Goal: Task Accomplishment & Management: Manage account settings

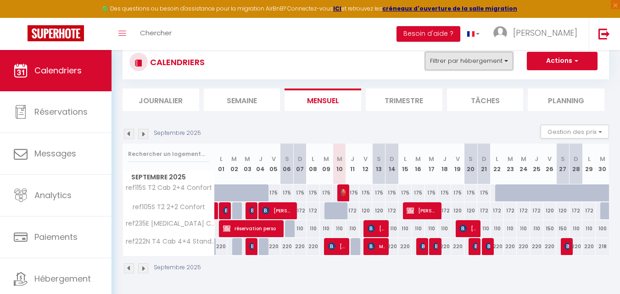
click at [465, 60] on button "Filtrer par hébergement" at bounding box center [469, 61] width 88 height 18
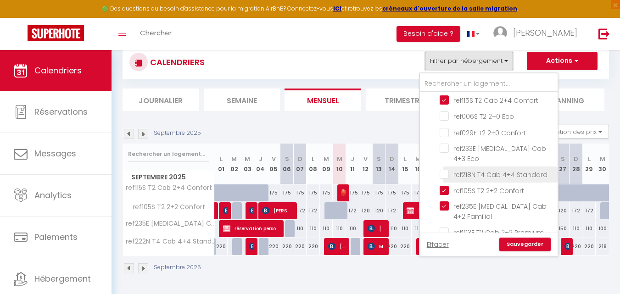
scroll to position [138, 0]
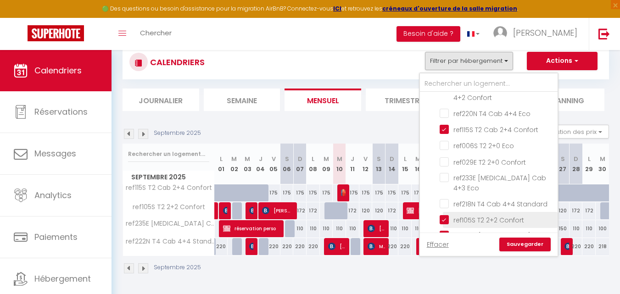
drag, startPoint x: 444, startPoint y: 211, endPoint x: 444, endPoint y: 224, distance: 12.9
click at [444, 215] on input "ref105S T2 2+2 Confort" at bounding box center [497, 219] width 115 height 9
checkbox input "false"
click at [445, 231] on input "ref235E [MEDICAL_DATA] Cab 4+2 Familial" at bounding box center [497, 235] width 115 height 9
checkbox input "false"
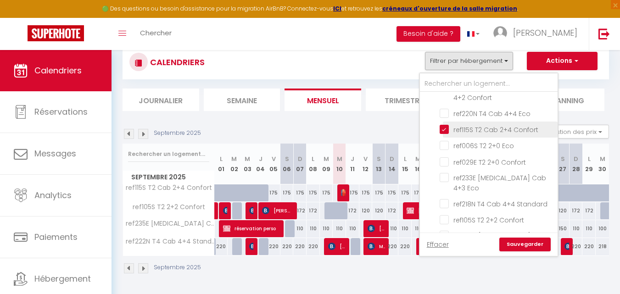
click at [448, 130] on input "ref115S T2 Cab 2+4 Confort" at bounding box center [497, 128] width 115 height 9
checkbox input "false"
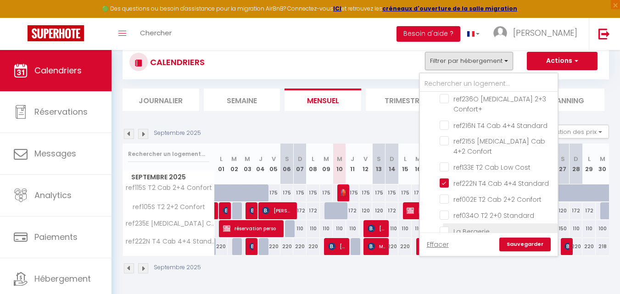
scroll to position [597, 0]
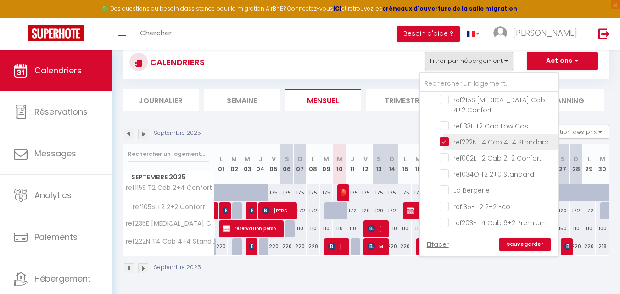
click at [442, 137] on input "ref222N T4 Cab 4+4 Standard" at bounding box center [497, 141] width 115 height 9
checkbox input "false"
click at [521, 248] on link "Sauvegarder" at bounding box center [524, 245] width 51 height 14
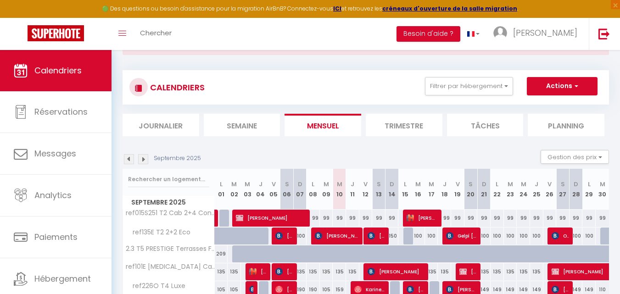
scroll to position [0, 0]
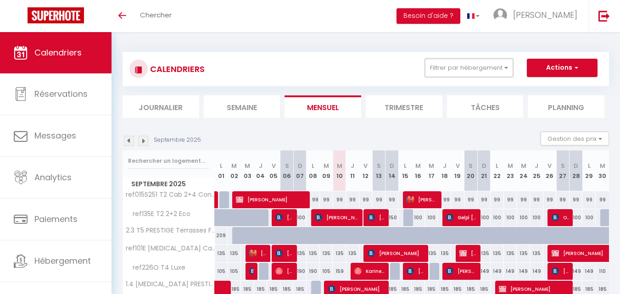
click at [463, 72] on button "Filtrer par hébergement" at bounding box center [469, 68] width 88 height 18
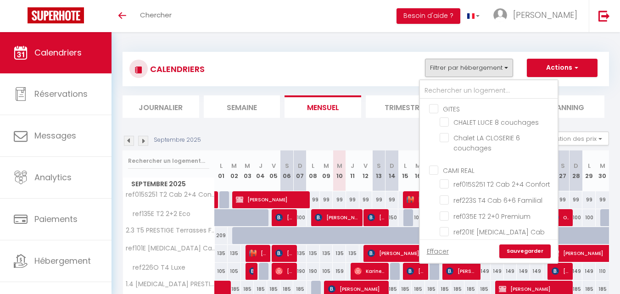
drag, startPoint x: 362, startPoint y: 71, endPoint x: 195, endPoint y: 157, distance: 188.0
click at [362, 71] on div "CALENDRIERS Filtrer par hébergement GITES CHALET LUCE 8 couchages Chalet LA CLO…" at bounding box center [365, 69] width 473 height 21
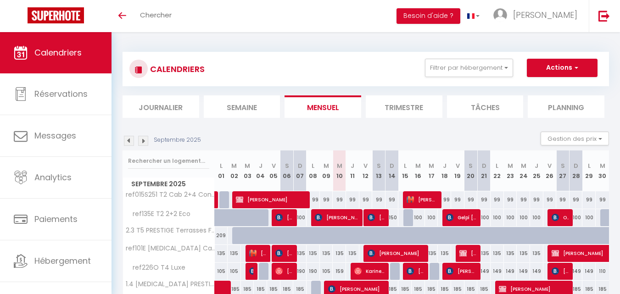
click at [128, 137] on img at bounding box center [129, 141] width 10 height 10
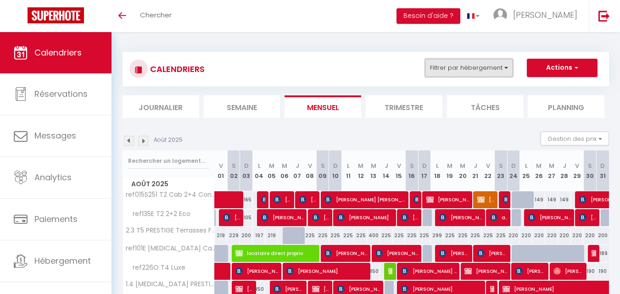
click at [472, 66] on button "Filtrer par hébergement" at bounding box center [469, 68] width 88 height 18
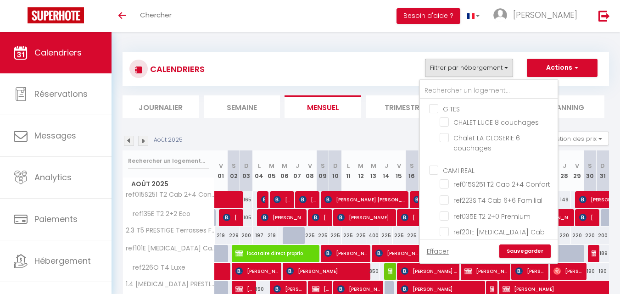
click at [463, 81] on div at bounding box center [489, 89] width 138 height 19
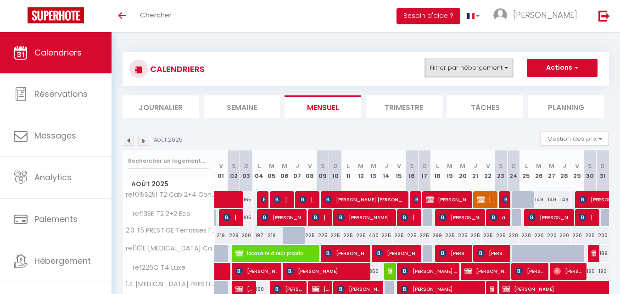
click at [464, 75] on button "Filtrer par hébergement" at bounding box center [469, 68] width 88 height 18
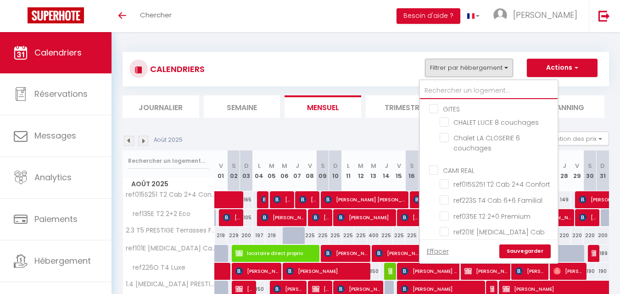
click at [459, 89] on input "text" at bounding box center [489, 91] width 138 height 17
type input "222"
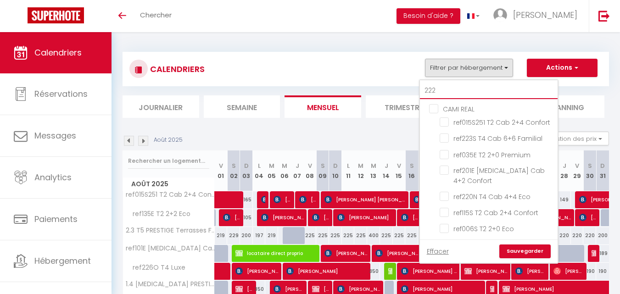
checkbox input "false"
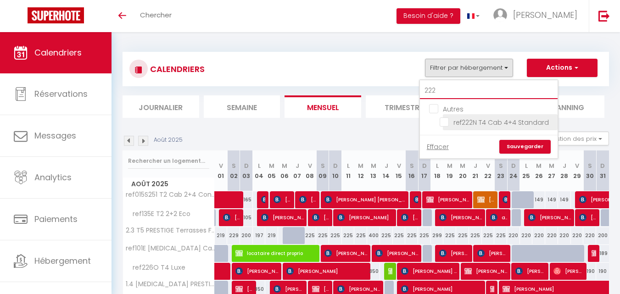
type input "222"
click at [446, 124] on input "ref222N T4 Cab 4+4 Standard" at bounding box center [497, 121] width 115 height 9
checkbox input "true"
click at [517, 144] on link "Sauvegarder" at bounding box center [524, 147] width 51 height 14
select select
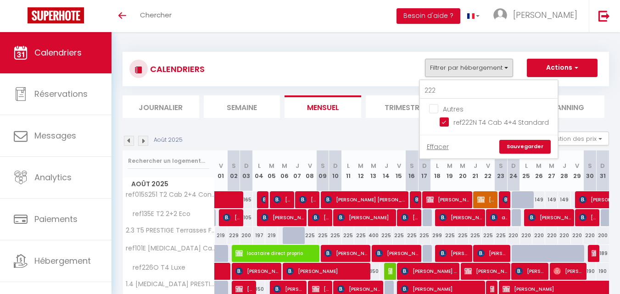
select select
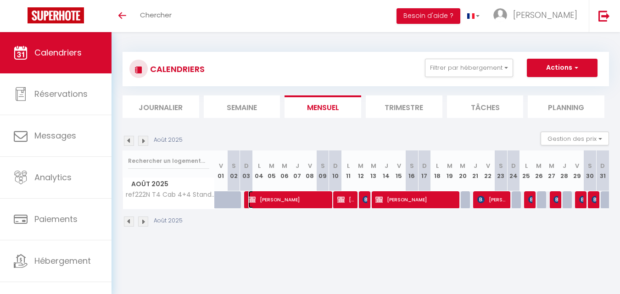
click at [272, 201] on span "[PERSON_NAME]" at bounding box center [288, 199] width 81 height 17
select select "OK"
select select "KO"
select select "0"
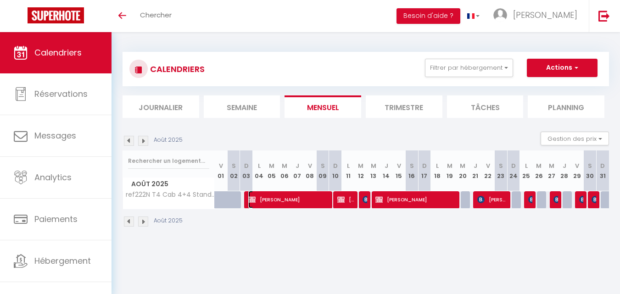
select select "1"
select select
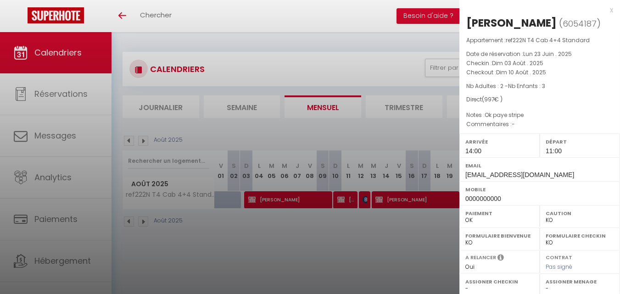
drag, startPoint x: 340, startPoint y: 236, endPoint x: 431, endPoint y: 190, distance: 102.4
click at [340, 236] on div at bounding box center [310, 147] width 620 height 294
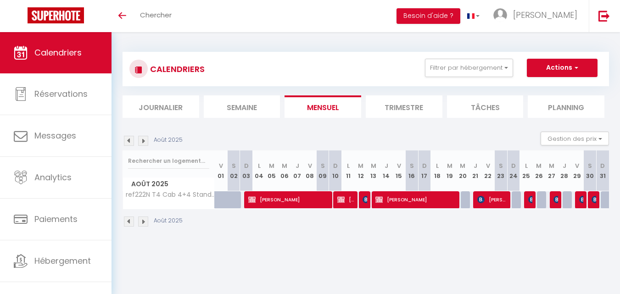
click at [513, 72] on li "Filtrer par hébergement 222 Autres ref222N T4 Cab 4+4 Standard Effacer Sauvegar…" at bounding box center [469, 68] width 100 height 18
click at [497, 74] on button "Filtrer par hébergement" at bounding box center [469, 68] width 88 height 18
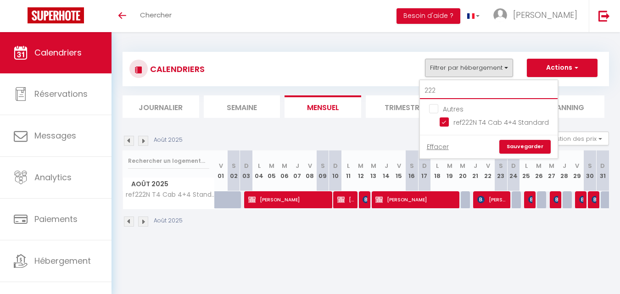
click at [487, 87] on input "222" at bounding box center [489, 91] width 138 height 17
type input "2"
checkbox input "false"
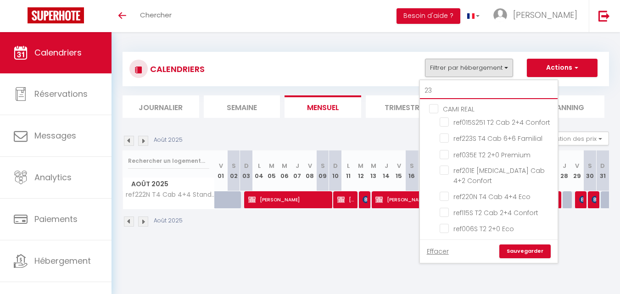
type input "233"
checkbox input "false"
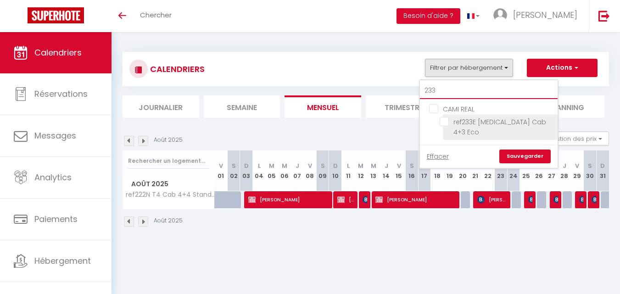
type input "233"
click at [447, 123] on input "ref233E [MEDICAL_DATA] Cab 4+3 Eco" at bounding box center [497, 121] width 115 height 9
checkbox input "true"
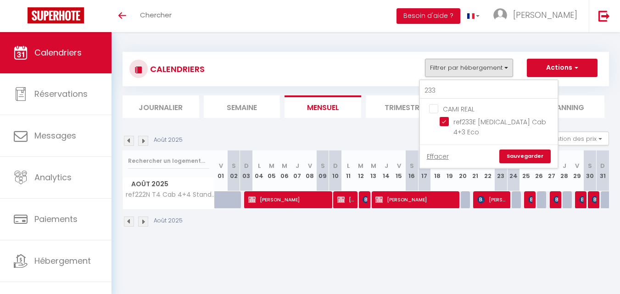
click at [529, 150] on link "Sauvegarder" at bounding box center [524, 157] width 51 height 14
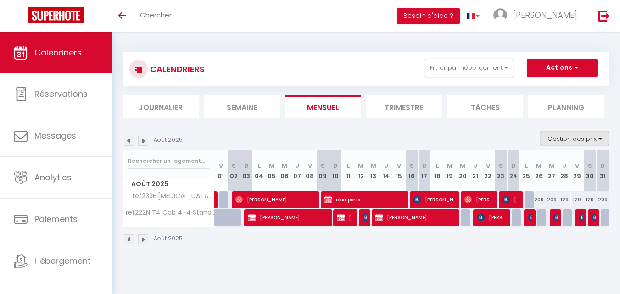
click at [577, 139] on button "Gestion des prix" at bounding box center [575, 139] width 68 height 14
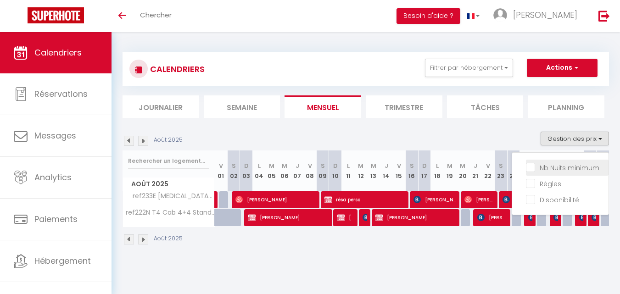
click at [559, 165] on input "Nb Nuits minimum" at bounding box center [567, 166] width 83 height 9
checkbox input "true"
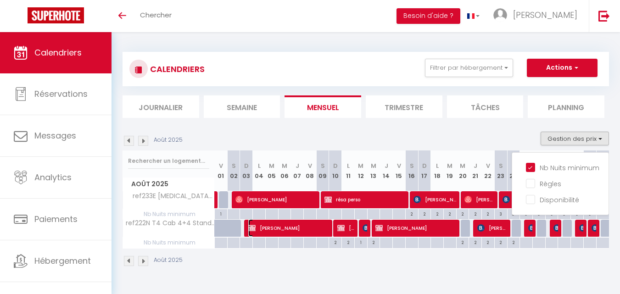
click at [282, 224] on span "[PERSON_NAME]" at bounding box center [288, 227] width 81 height 17
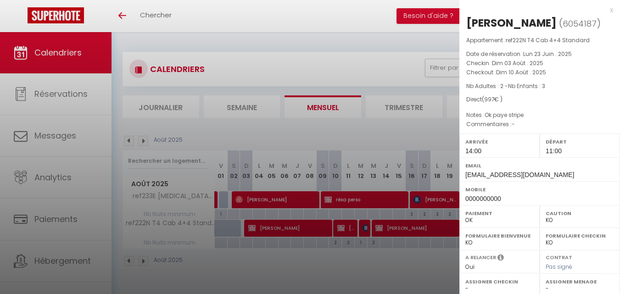
click at [344, 228] on div at bounding box center [310, 147] width 620 height 294
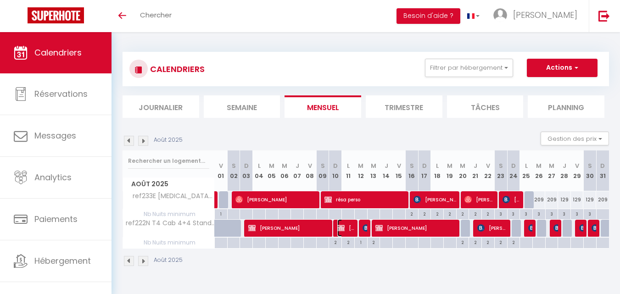
click at [345, 228] on span "[PERSON_NAME]" at bounding box center [345, 227] width 17 height 17
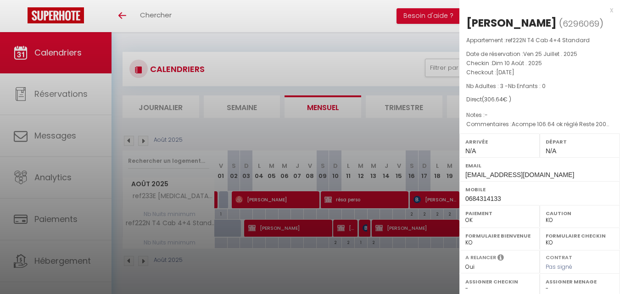
drag, startPoint x: 325, startPoint y: 268, endPoint x: 400, endPoint y: 210, distance: 93.9
click at [326, 268] on div at bounding box center [310, 147] width 620 height 294
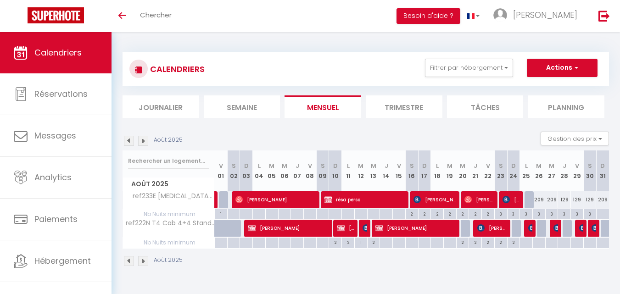
click at [361, 226] on div at bounding box center [365, 228] width 13 height 17
click at [364, 228] on img at bounding box center [365, 227] width 7 height 7
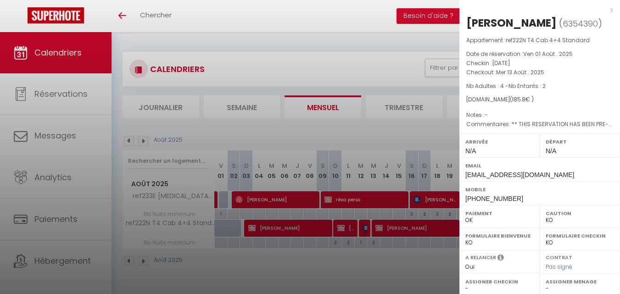
click at [379, 256] on div at bounding box center [310, 147] width 620 height 294
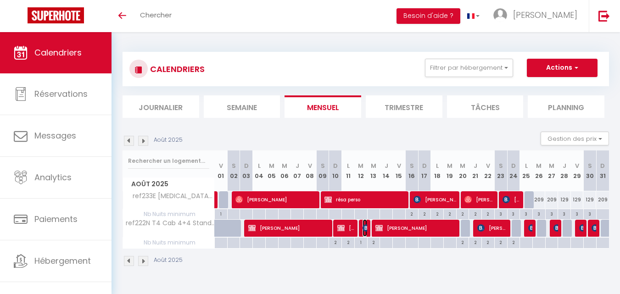
click at [362, 230] on img at bounding box center [365, 227] width 7 height 7
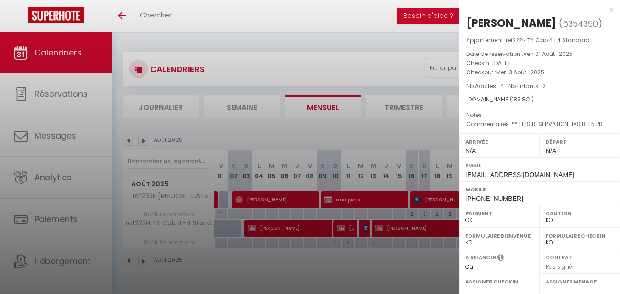
click at [377, 256] on div at bounding box center [310, 147] width 620 height 294
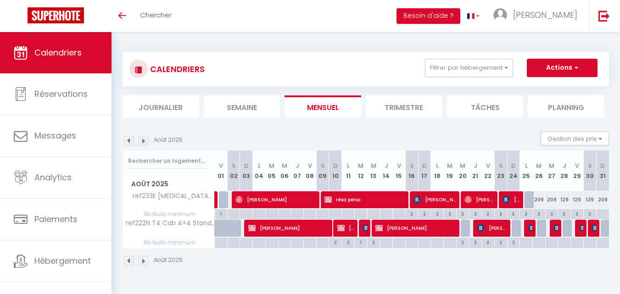
click at [405, 221] on body "🟢 Des questions ou besoin d'assistance pour la migration AirBnB? Connectez-vous…" at bounding box center [310, 179] width 620 height 294
click at [426, 227] on span "[PERSON_NAME]" at bounding box center [415, 227] width 81 height 17
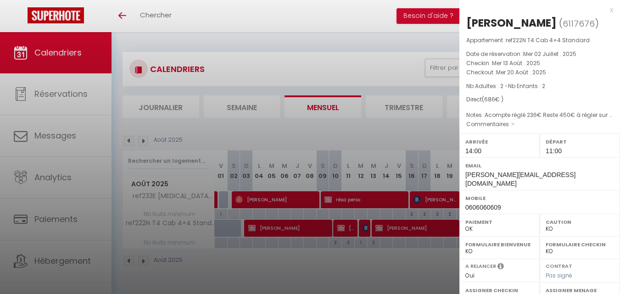
click at [437, 280] on div at bounding box center [310, 147] width 620 height 294
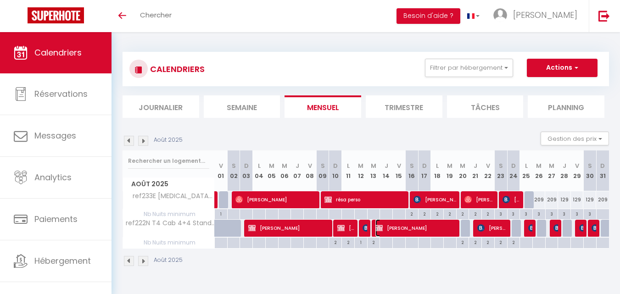
click at [378, 232] on img at bounding box center [378, 227] width 7 height 7
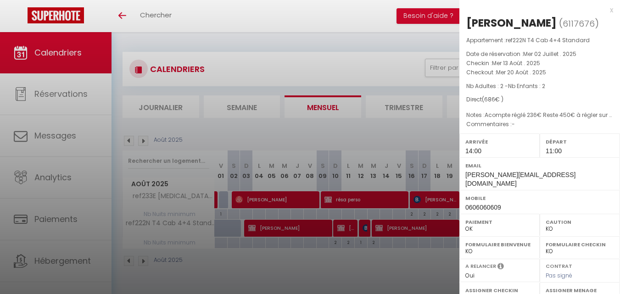
click at [411, 261] on div at bounding box center [310, 147] width 620 height 294
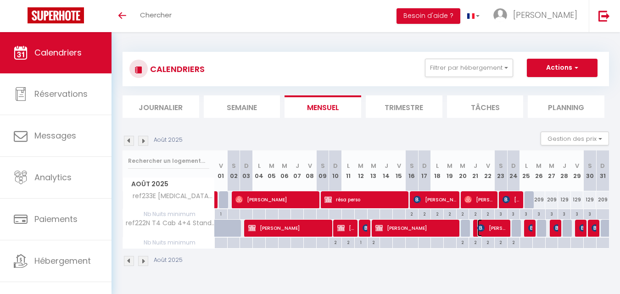
click at [486, 228] on span "[PERSON_NAME] Vives" at bounding box center [492, 227] width 30 height 17
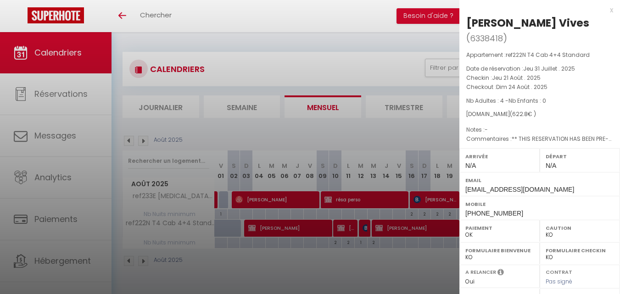
drag, startPoint x: 340, startPoint y: 271, endPoint x: 425, endPoint y: 258, distance: 86.3
click at [341, 272] on div at bounding box center [310, 147] width 620 height 294
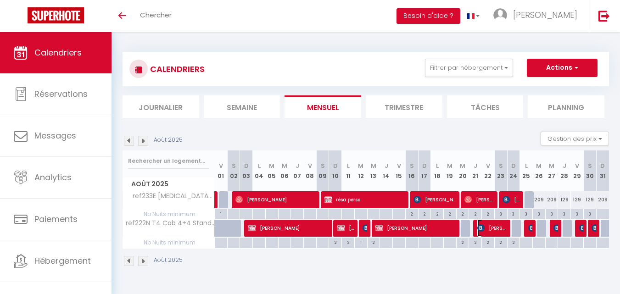
click at [499, 225] on span "[PERSON_NAME] Vives" at bounding box center [492, 227] width 30 height 17
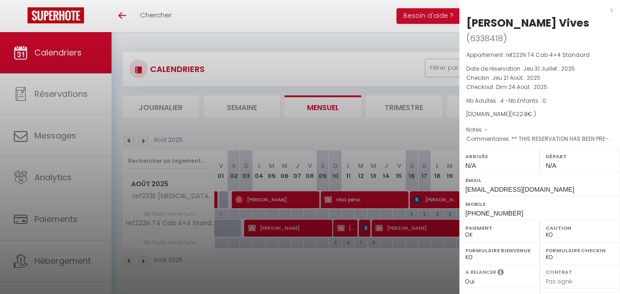
click at [397, 242] on div at bounding box center [310, 147] width 620 height 294
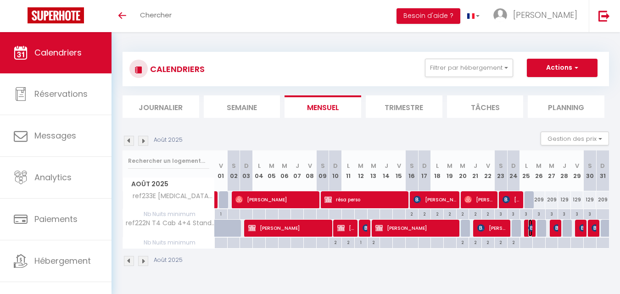
click at [529, 226] on img at bounding box center [531, 227] width 7 height 7
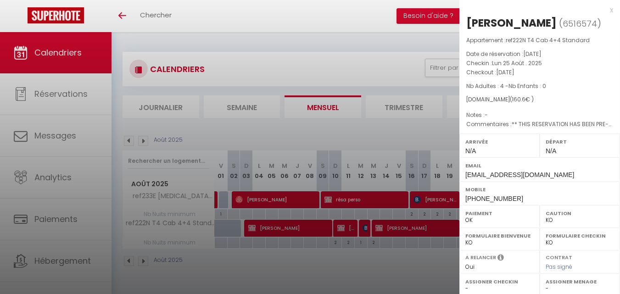
click at [416, 271] on div at bounding box center [310, 147] width 620 height 294
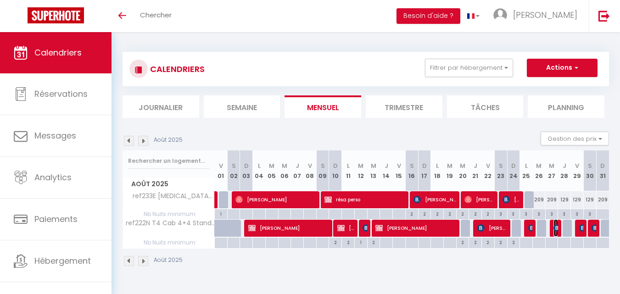
click at [556, 226] on img at bounding box center [556, 227] width 7 height 7
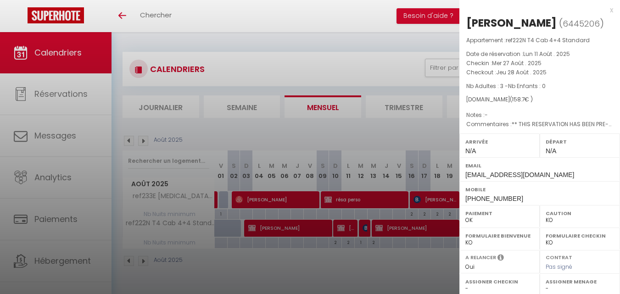
click at [350, 264] on div at bounding box center [310, 147] width 620 height 294
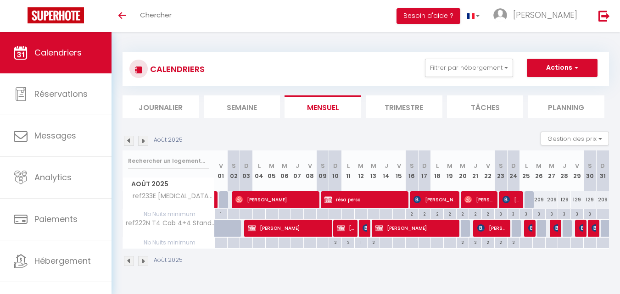
click at [583, 226] on div at bounding box center [580, 228] width 13 height 17
click at [580, 228] on img at bounding box center [582, 227] width 7 height 7
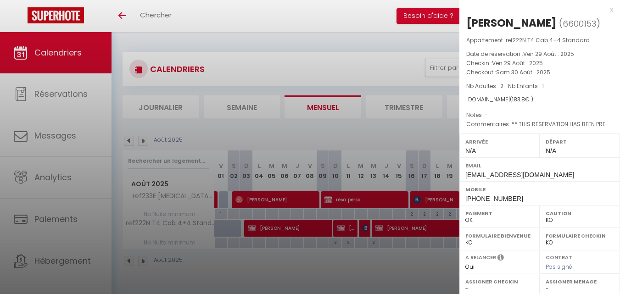
drag, startPoint x: 396, startPoint y: 264, endPoint x: 493, endPoint y: 241, distance: 99.9
click at [396, 264] on div at bounding box center [310, 147] width 620 height 294
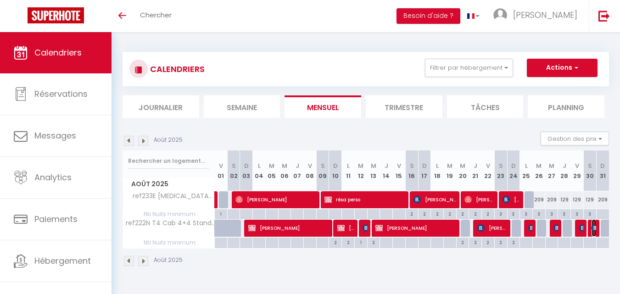
click at [595, 225] on img at bounding box center [594, 227] width 7 height 7
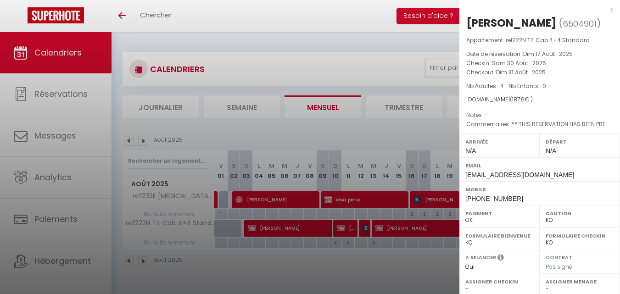
click at [294, 57] on div at bounding box center [310, 147] width 620 height 294
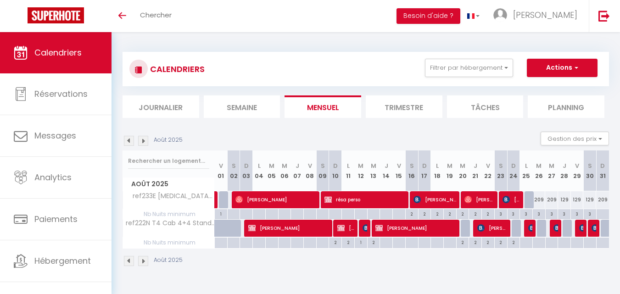
click at [142, 140] on img at bounding box center [143, 141] width 10 height 10
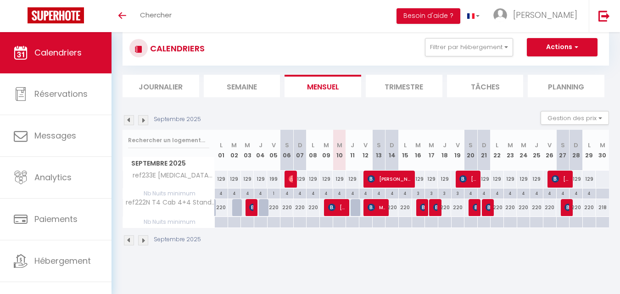
scroll to position [32, 0]
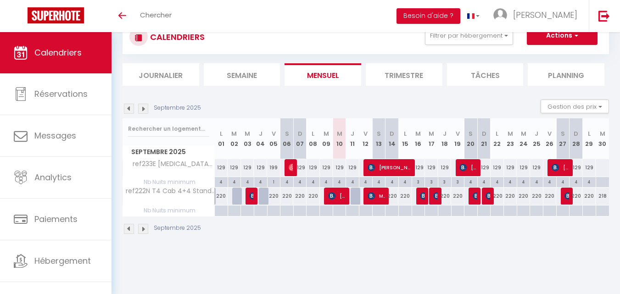
click at [145, 112] on img at bounding box center [143, 109] width 10 height 10
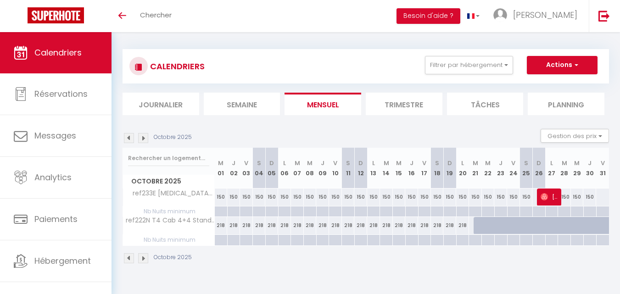
scroll to position [0, 0]
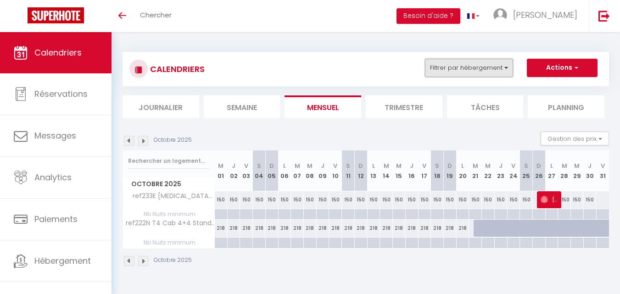
click at [470, 67] on button "Filtrer par hébergement" at bounding box center [469, 68] width 88 height 18
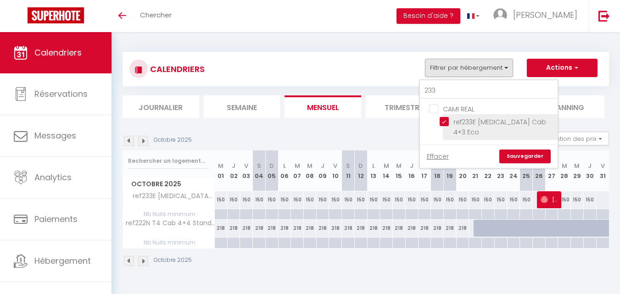
click at [444, 121] on input "ref233E [MEDICAL_DATA] Cab 4+3 Eco" at bounding box center [497, 121] width 115 height 9
checkbox input "false"
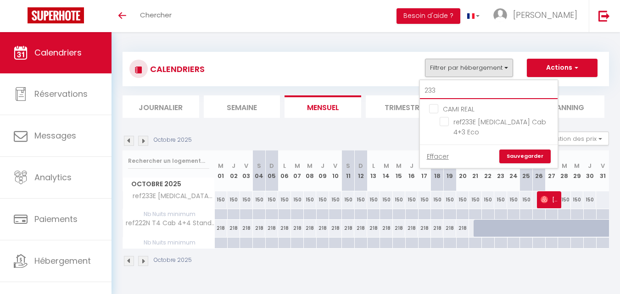
click at [438, 91] on input "233" at bounding box center [489, 91] width 138 height 17
type input "2"
checkbox input "false"
type input "22"
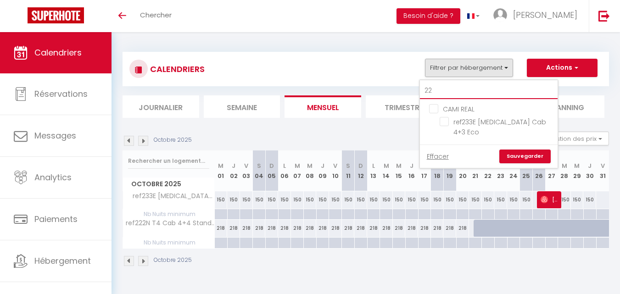
checkbox input "false"
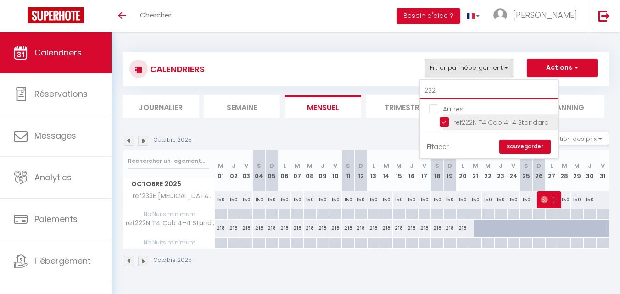
type input "222"
drag, startPoint x: 444, startPoint y: 124, endPoint x: 437, endPoint y: 104, distance: 21.2
click at [443, 124] on input "ref222N T4 Cab 4+4 Standard" at bounding box center [497, 121] width 115 height 9
checkbox input "false"
click at [439, 85] on input "222" at bounding box center [489, 91] width 138 height 17
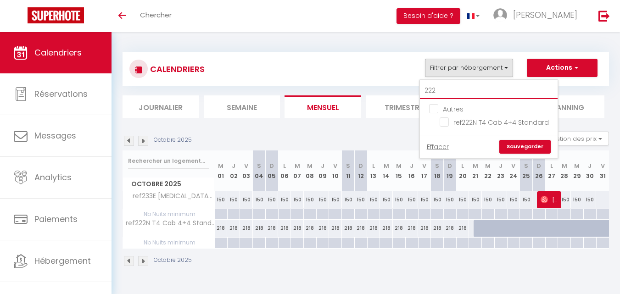
click at [439, 85] on input "222" at bounding box center [489, 91] width 138 height 17
type input "0"
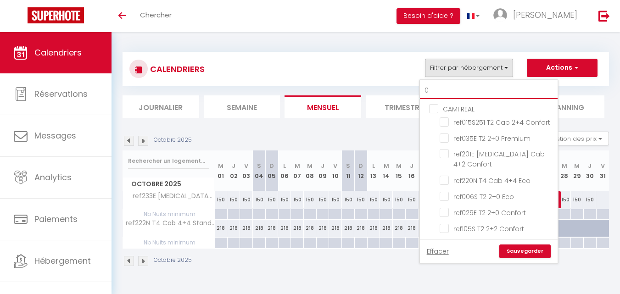
checkbox input "false"
type input "021"
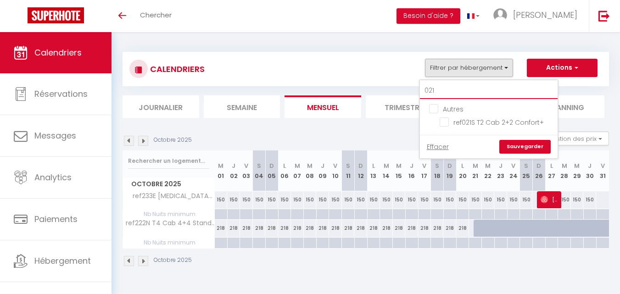
checkbox input "false"
type input "021"
click at [446, 120] on input "ref021S T2 Cab 2+2 Confort+" at bounding box center [497, 121] width 115 height 9
checkbox input "true"
click at [444, 90] on input "021" at bounding box center [489, 91] width 138 height 17
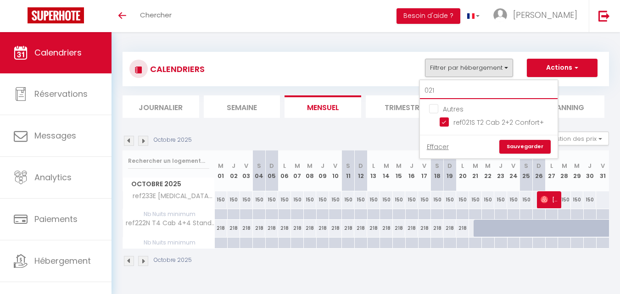
click at [444, 90] on input "021" at bounding box center [489, 91] width 138 height 17
type input "0"
checkbox input "false"
type input "02"
checkbox input "false"
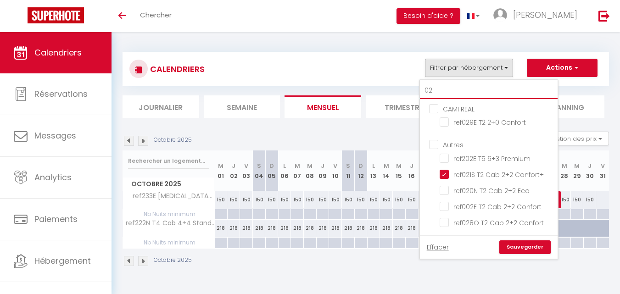
type input "029"
checkbox input "false"
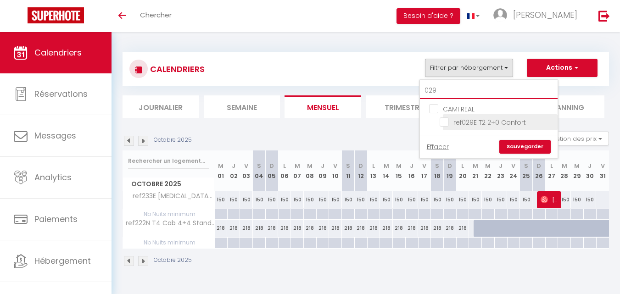
type input "029"
click at [445, 125] on input "ref029E T2 2+0 Confort" at bounding box center [497, 121] width 115 height 9
checkbox input "true"
click at [441, 88] on input "029" at bounding box center [489, 91] width 138 height 17
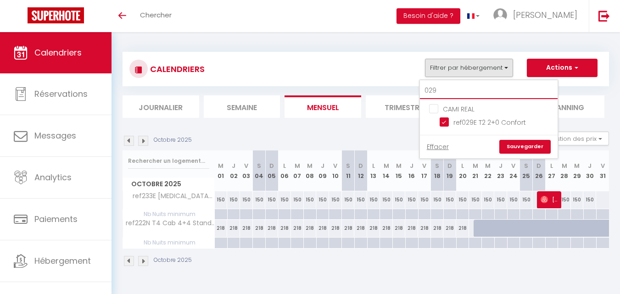
type input "0"
checkbox input "false"
type input "03"
checkbox input "false"
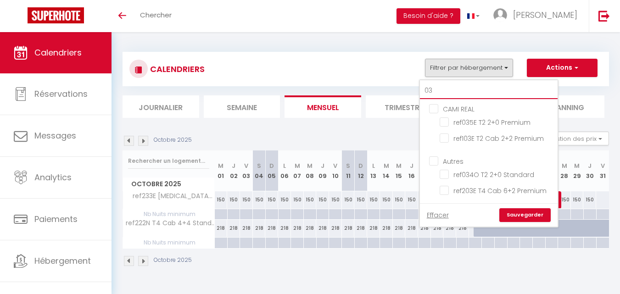
type input "035"
checkbox input "false"
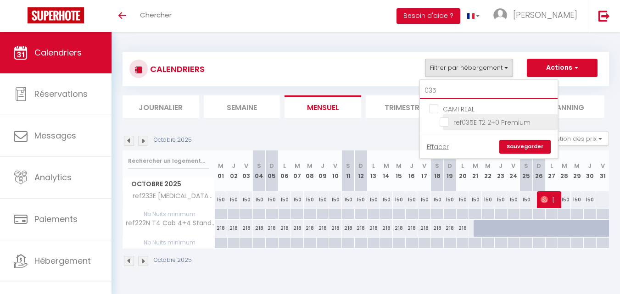
type input "035"
click at [446, 120] on input "ref035E T2 2+0 Premium" at bounding box center [497, 121] width 115 height 9
checkbox input "true"
click at [444, 95] on input "035" at bounding box center [489, 91] width 138 height 17
click at [444, 94] on input "035" at bounding box center [489, 91] width 138 height 17
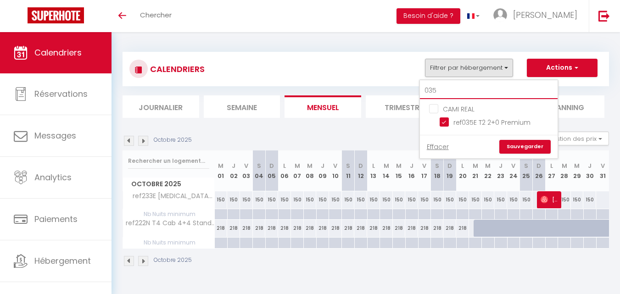
type input "1"
checkbox input "false"
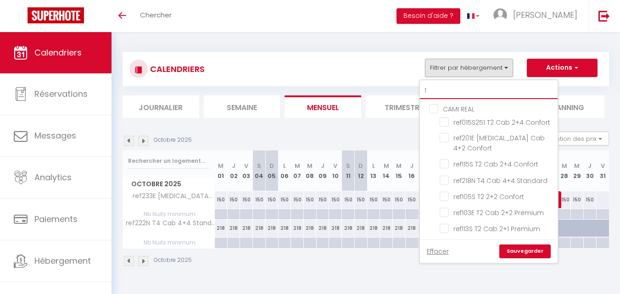
type input "13"
checkbox input "false"
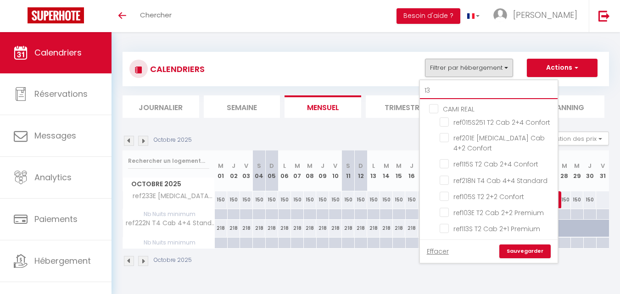
checkbox input "false"
type input "130"
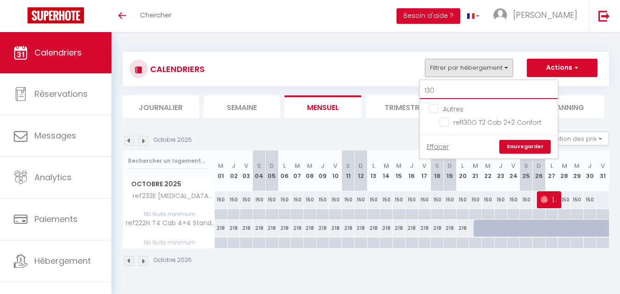
checkbox input "false"
type input "130"
click at [445, 121] on input "ref130O T2 Cab 2+2 Confort" at bounding box center [497, 121] width 115 height 9
checkbox input "true"
click at [440, 88] on input "130" at bounding box center [489, 91] width 138 height 17
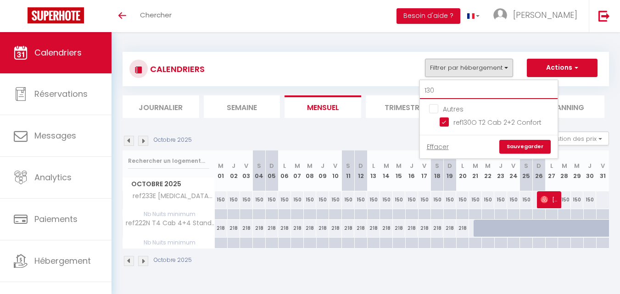
click at [440, 88] on input "130" at bounding box center [489, 91] width 138 height 17
type input "02"
checkbox input "false"
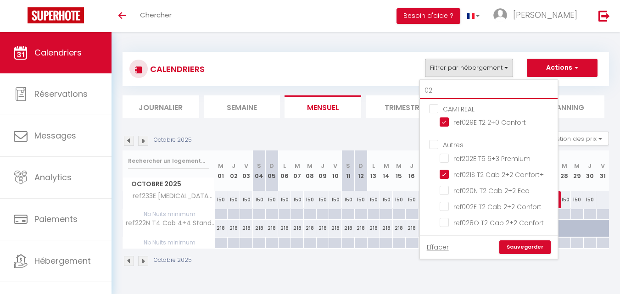
type input "020"
checkbox input "false"
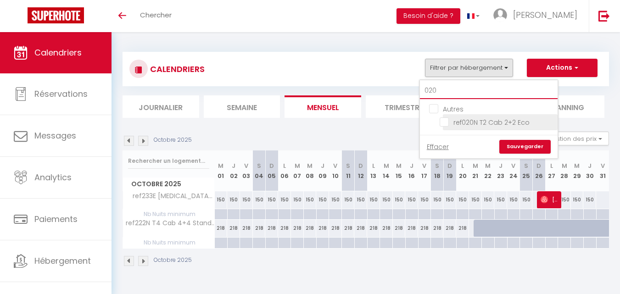
type input "020"
click at [443, 123] on input "ref020N T2 Cab 2+2 Eco" at bounding box center [497, 121] width 115 height 9
checkbox input "true"
click at [511, 142] on link "Sauvegarder" at bounding box center [524, 147] width 51 height 14
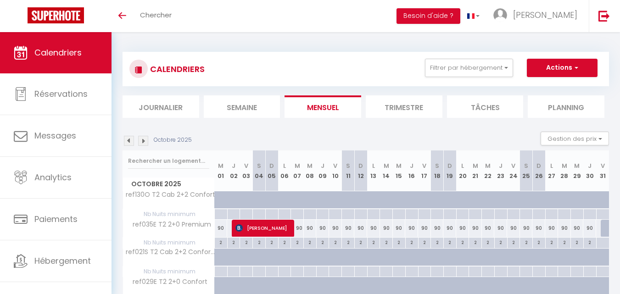
click at [127, 139] on img at bounding box center [129, 141] width 10 height 10
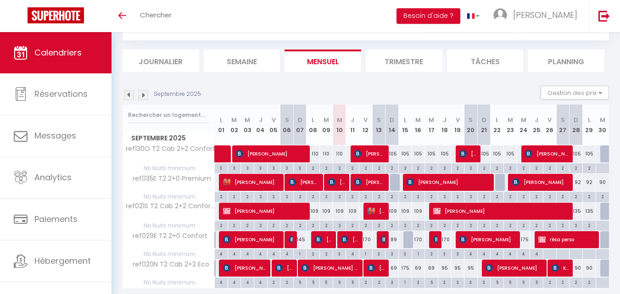
scroll to position [78, 0]
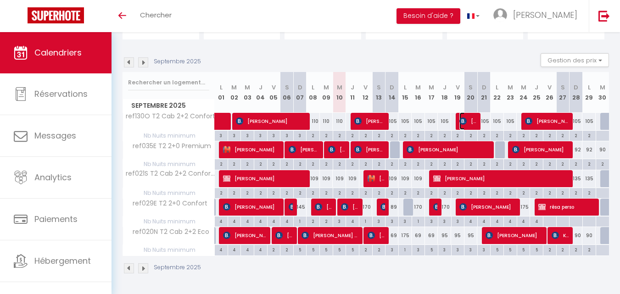
click at [476, 122] on span "[PERSON_NAME]" at bounding box center [468, 120] width 18 height 17
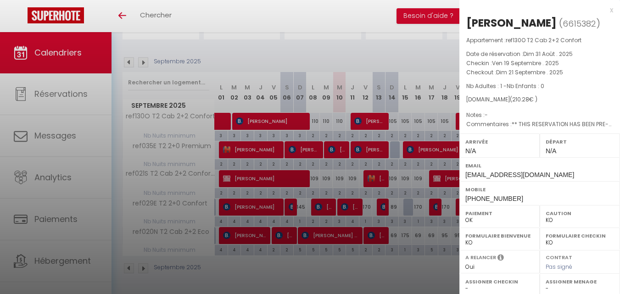
click at [385, 287] on div at bounding box center [310, 147] width 620 height 294
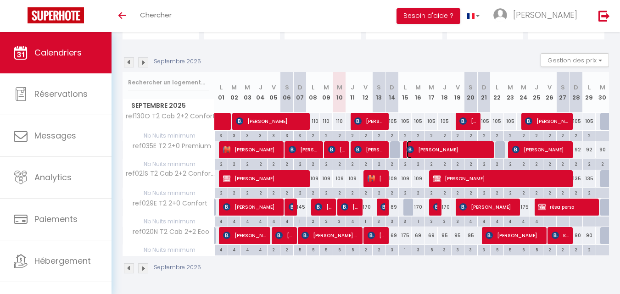
click at [429, 150] on span "[PERSON_NAME]" at bounding box center [449, 149] width 84 height 17
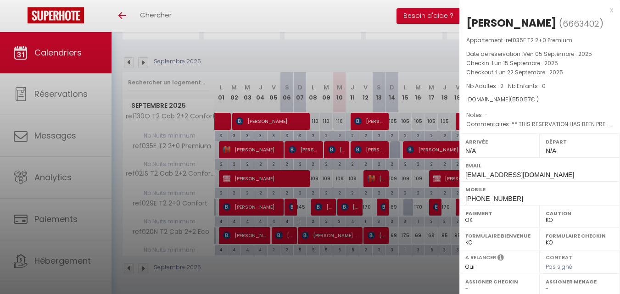
click at [345, 272] on div at bounding box center [310, 147] width 620 height 294
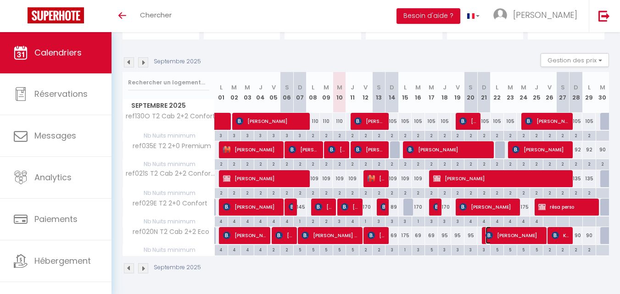
click at [506, 237] on span "[PERSON_NAME]" at bounding box center [514, 235] width 58 height 17
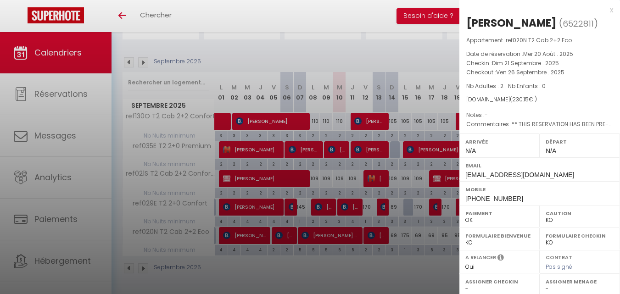
click at [418, 261] on div at bounding box center [310, 147] width 620 height 294
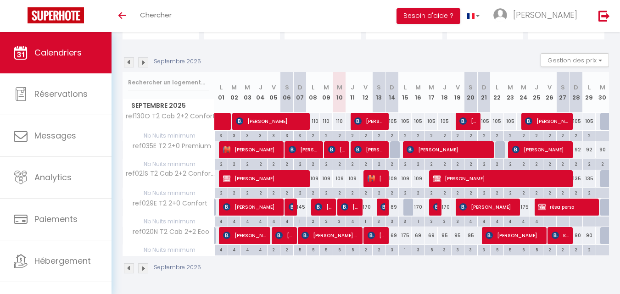
click at [386, 271] on div "Septembre 2025" at bounding box center [366, 269] width 486 height 27
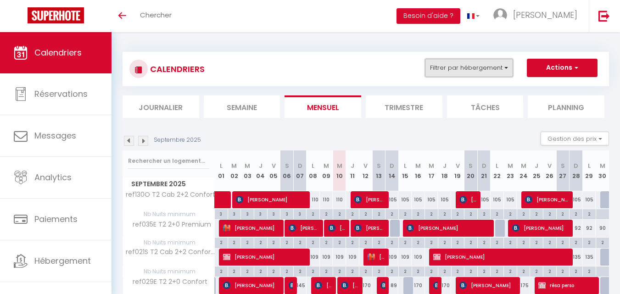
click at [467, 68] on button "Filtrer par hébergement" at bounding box center [469, 68] width 88 height 18
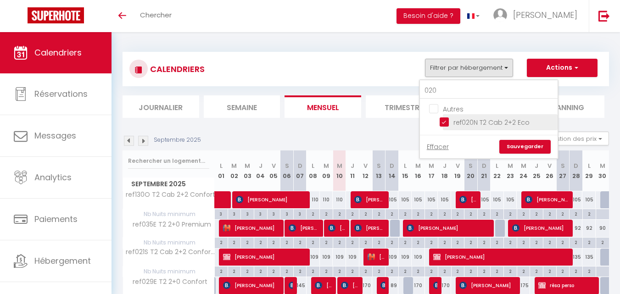
click at [442, 123] on input "ref020N T2 Cab 2+2 Eco" at bounding box center [497, 121] width 115 height 9
checkbox input "false"
click at [447, 94] on input "020" at bounding box center [489, 91] width 138 height 17
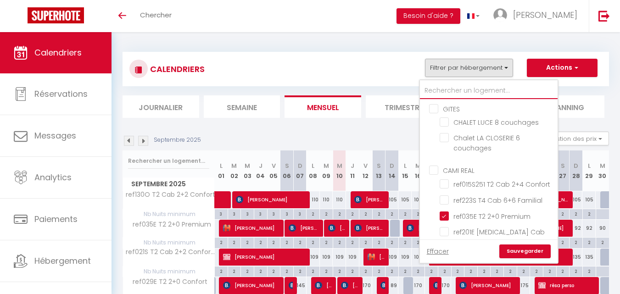
checkbox input "true"
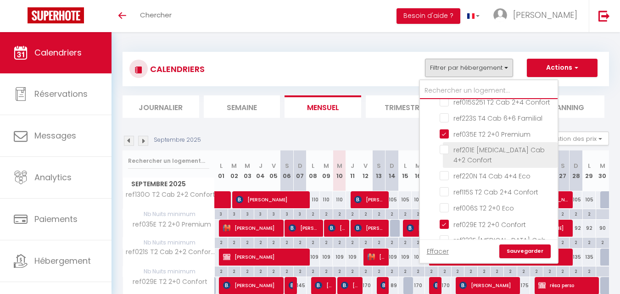
scroll to position [92, 0]
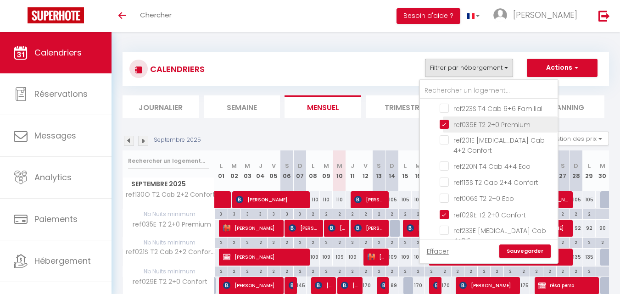
click at [448, 128] on input "ref035E T2 2+0 Premium" at bounding box center [497, 123] width 115 height 9
checkbox input "false"
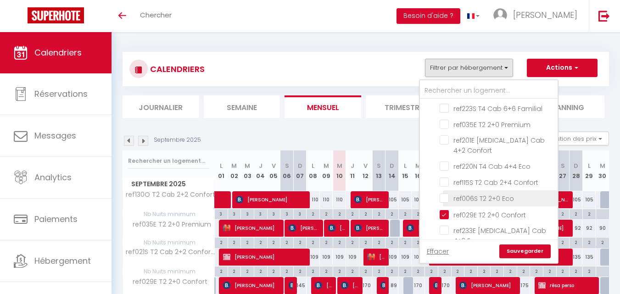
checkbox input "false"
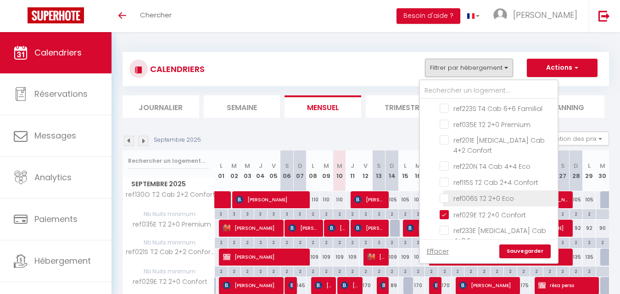
checkbox input "false"
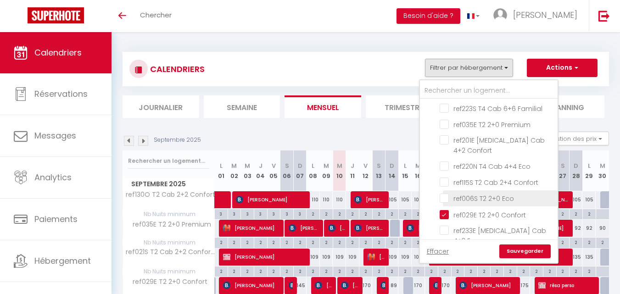
checkbox input "false"
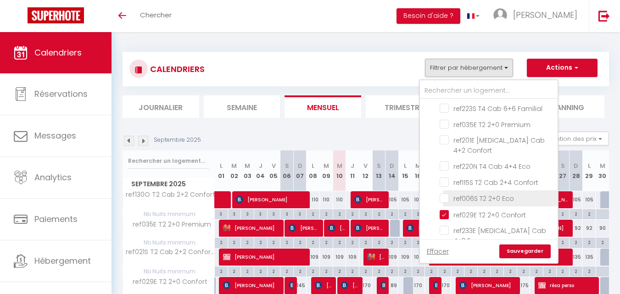
checkbox input "false"
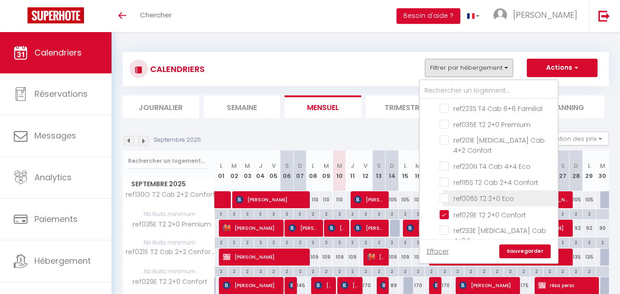
checkbox input "false"
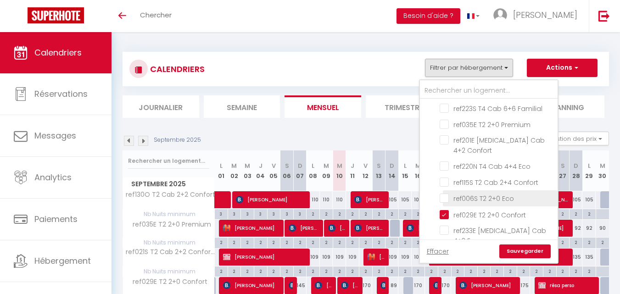
checkbox input "false"
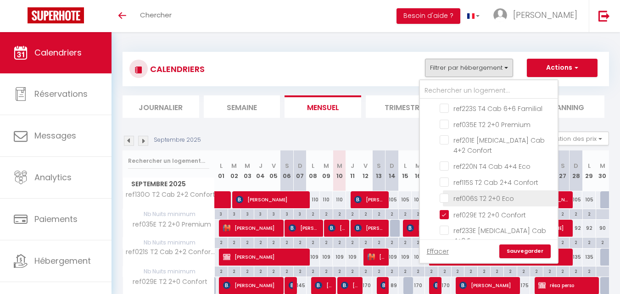
checkbox input "false"
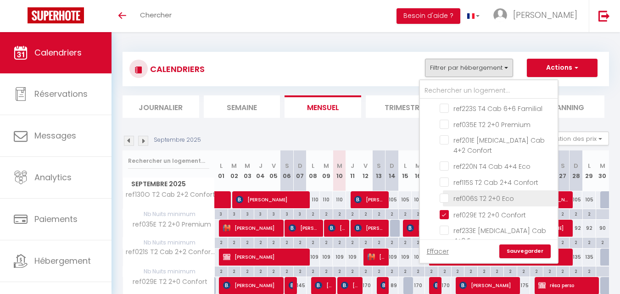
checkbox input "false"
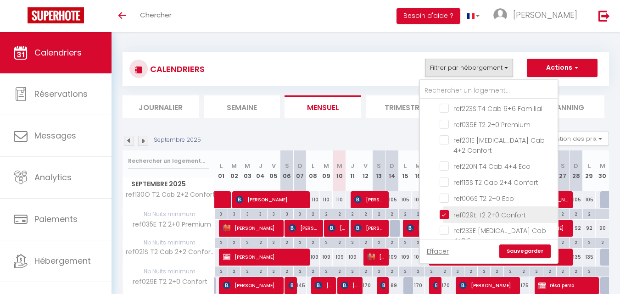
click at [446, 213] on input "ref029E T2 2+0 Confort" at bounding box center [497, 213] width 115 height 9
checkbox input "false"
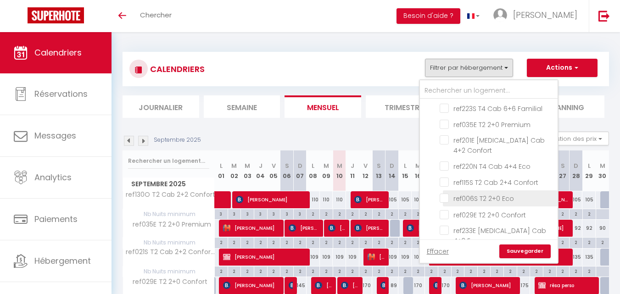
checkbox input "false"
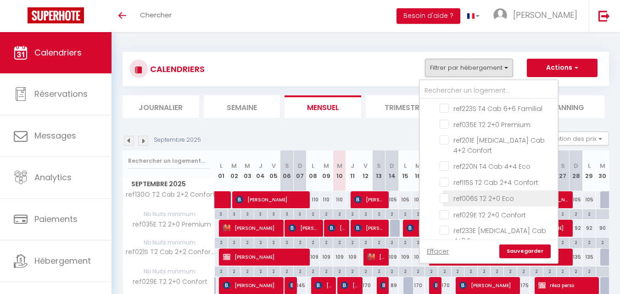
checkbox input "false"
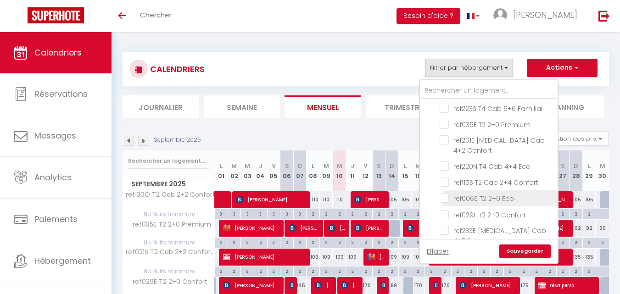
checkbox input "false"
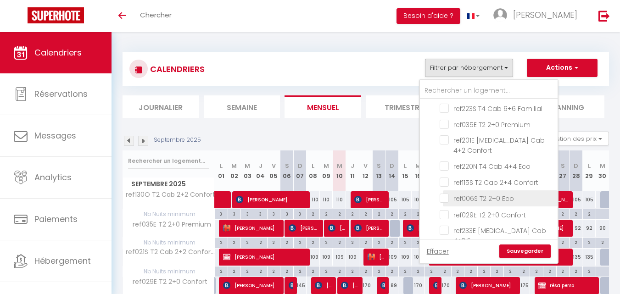
checkbox input "false"
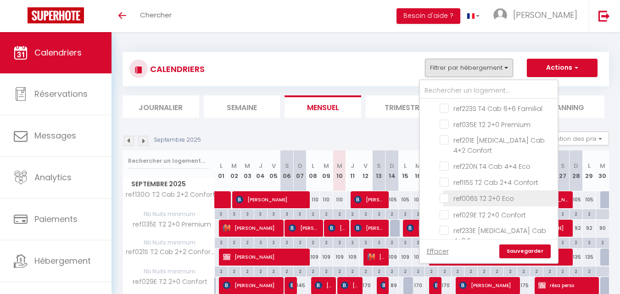
checkbox input "false"
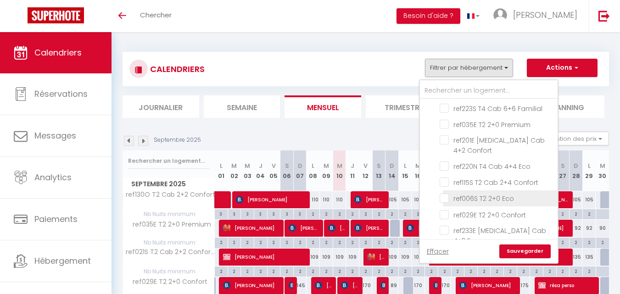
checkbox input "false"
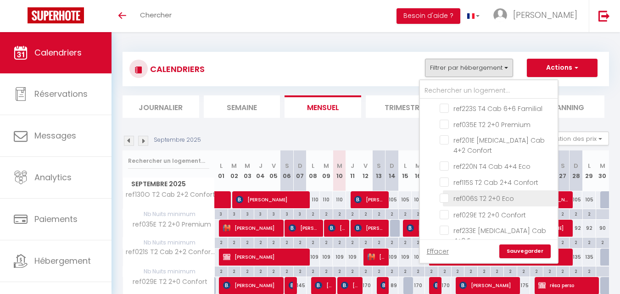
checkbox input "false"
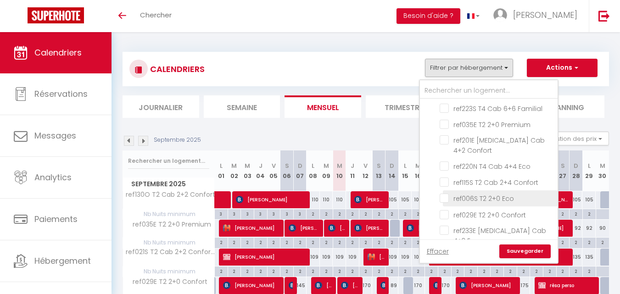
checkbox input "false"
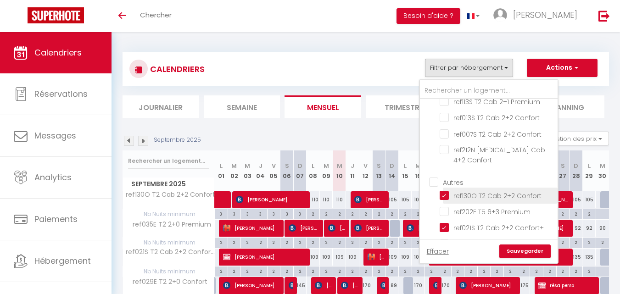
scroll to position [321, 0]
click at [446, 190] on input "ref130O T2 Cab 2+2 Confort" at bounding box center [497, 194] width 115 height 9
checkbox input "false"
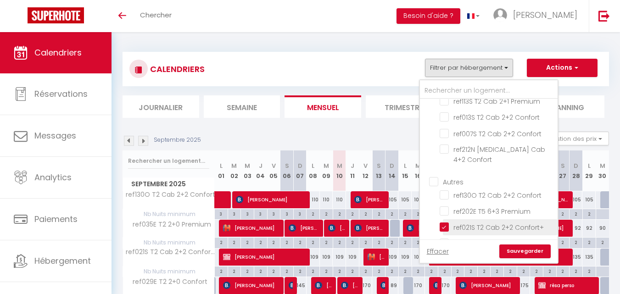
checkbox input "false"
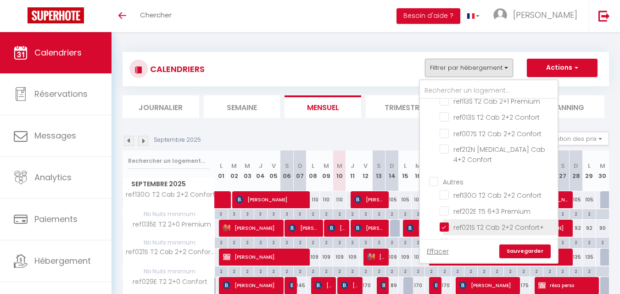
checkbox input "false"
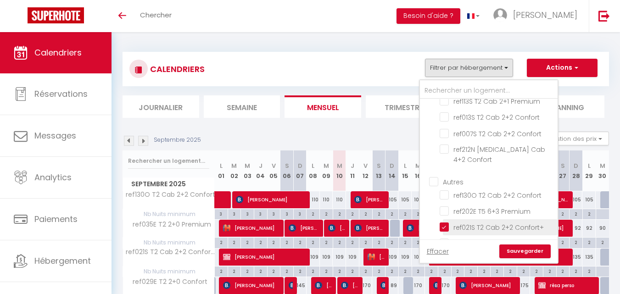
checkbox input "false"
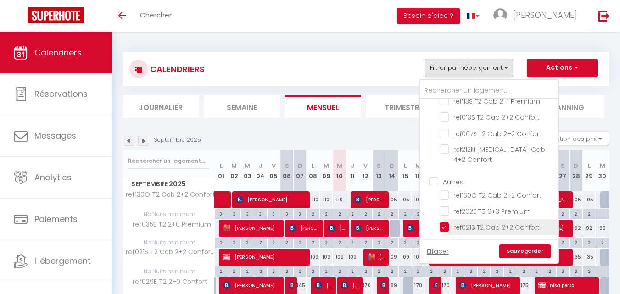
checkbox input "false"
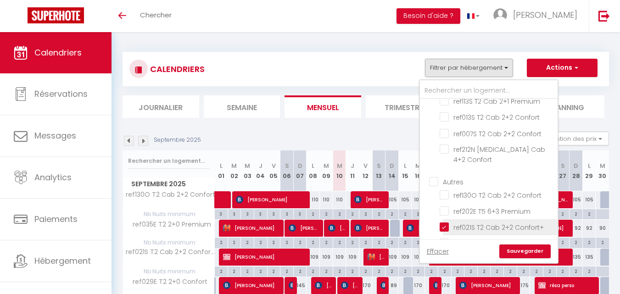
checkbox input "false"
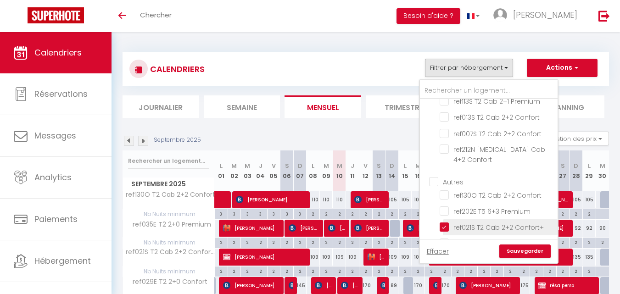
checkbox input "false"
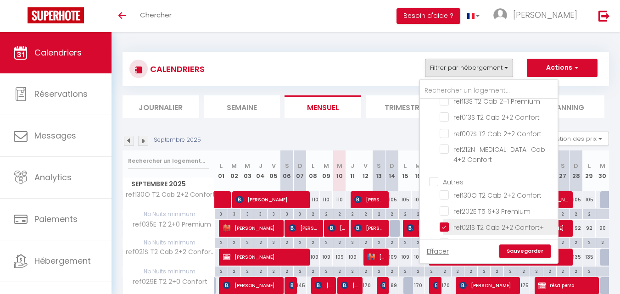
checkbox input "false"
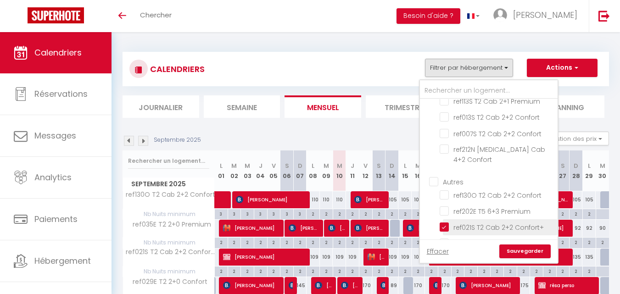
checkbox input "false"
click at [447, 222] on input "ref021S T2 Cab 2+2 Confort+" at bounding box center [497, 226] width 115 height 9
checkbox input "false"
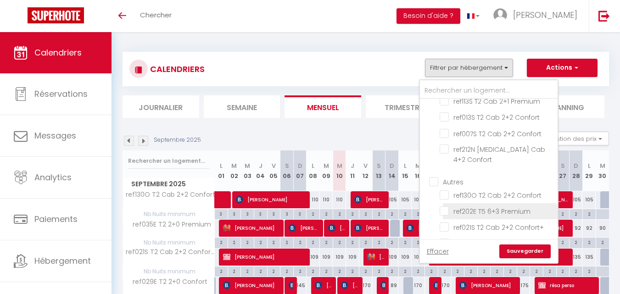
checkbox input "false"
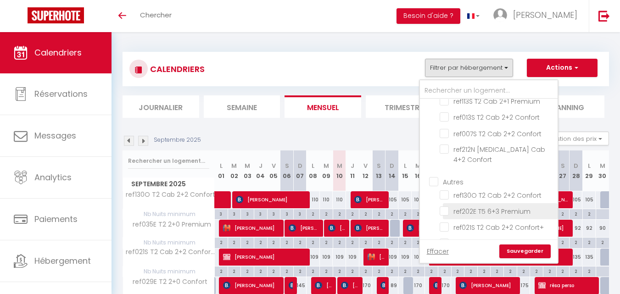
checkbox input "false"
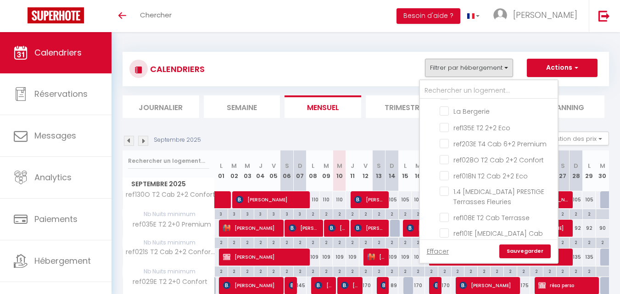
scroll to position [683, 0]
click at [527, 254] on link "Sauvegarder" at bounding box center [524, 252] width 51 height 14
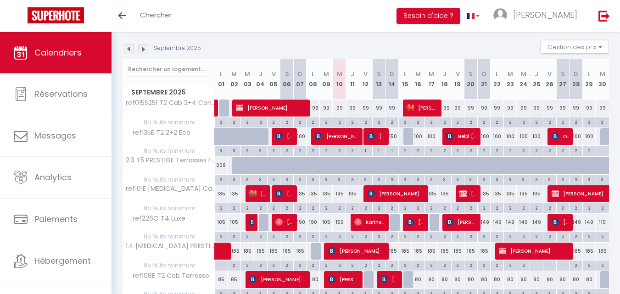
scroll to position [0, 0]
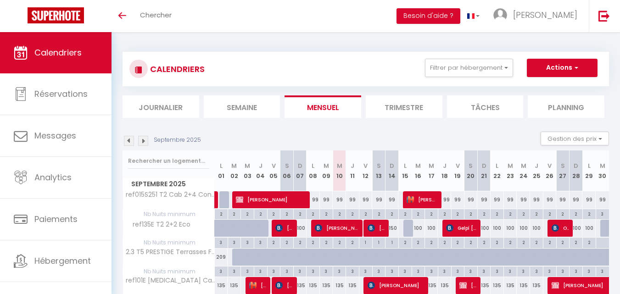
click at [132, 143] on img at bounding box center [129, 141] width 10 height 10
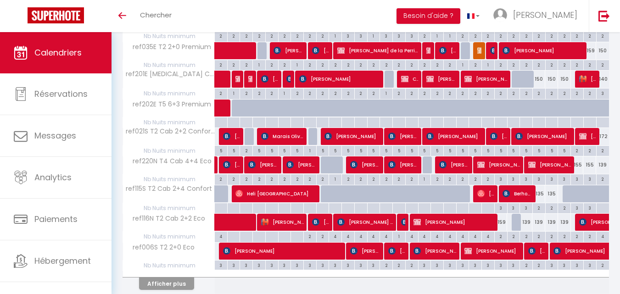
scroll to position [505, 0]
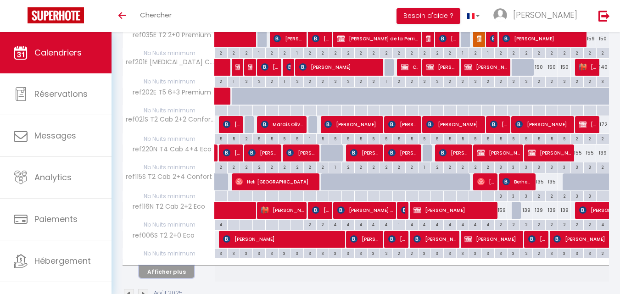
click at [182, 273] on button "Afficher plus" at bounding box center [166, 272] width 55 height 12
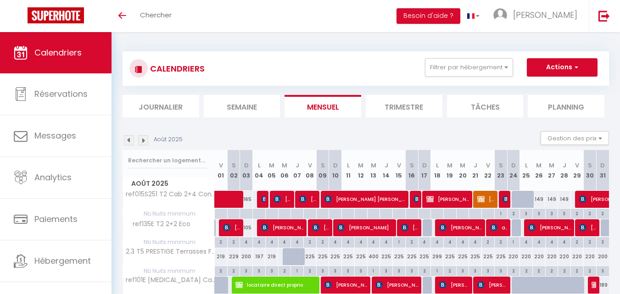
scroll to position [0, 0]
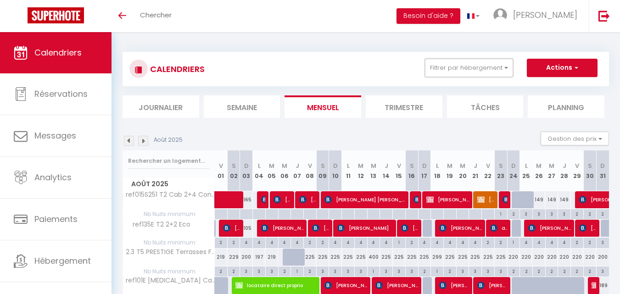
click at [482, 76] on button "Filtrer par hébergement" at bounding box center [469, 68] width 88 height 18
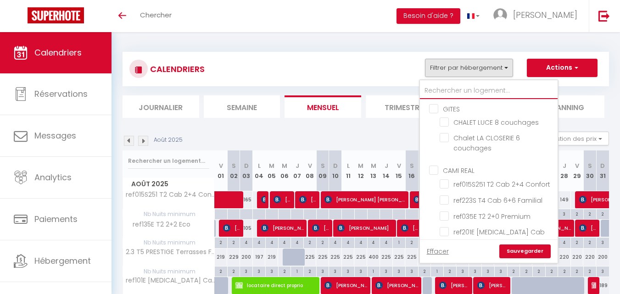
click at [473, 88] on input "text" at bounding box center [489, 91] width 138 height 17
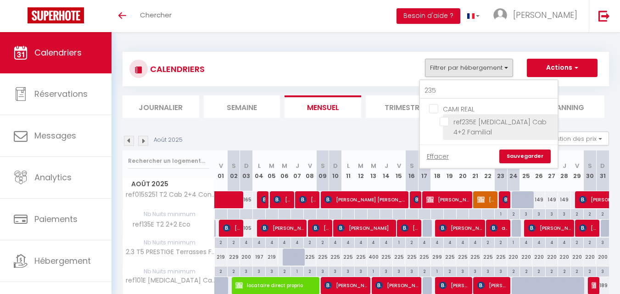
click at [445, 122] on input "ref235E [MEDICAL_DATA] Cab 4+2 Familial" at bounding box center [497, 121] width 115 height 9
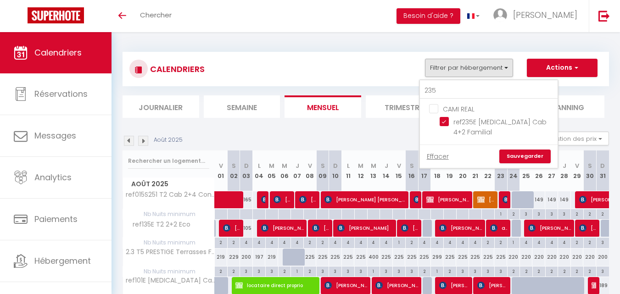
click at [527, 150] on link "Sauvegarder" at bounding box center [524, 157] width 51 height 14
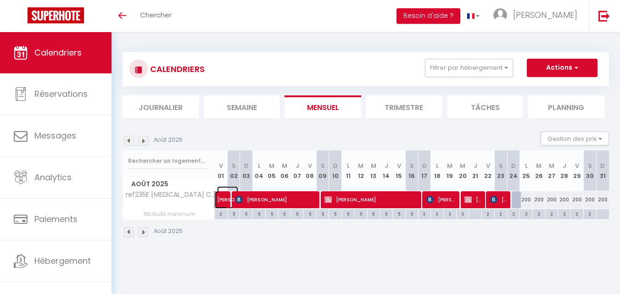
click at [225, 201] on span "[PERSON_NAME]" at bounding box center [227, 194] width 21 height 17
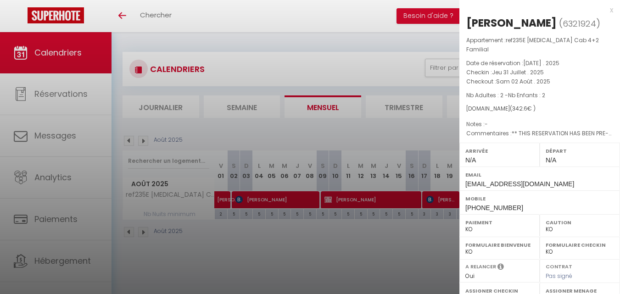
click at [304, 289] on div at bounding box center [310, 147] width 620 height 294
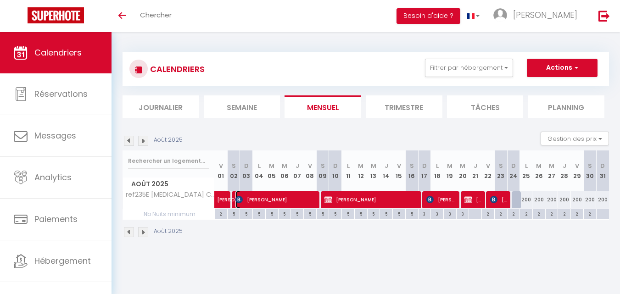
click at [269, 201] on span "[PERSON_NAME]" at bounding box center [275, 199] width 81 height 17
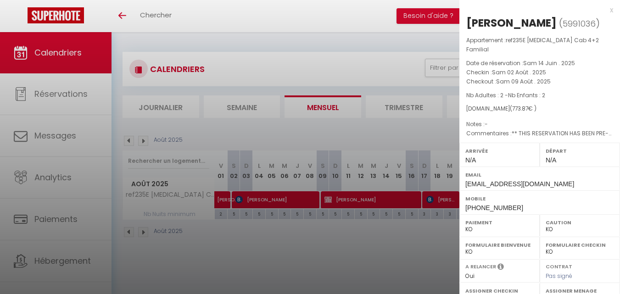
drag, startPoint x: 283, startPoint y: 256, endPoint x: 331, endPoint y: 217, distance: 62.0
click at [284, 254] on div at bounding box center [310, 147] width 620 height 294
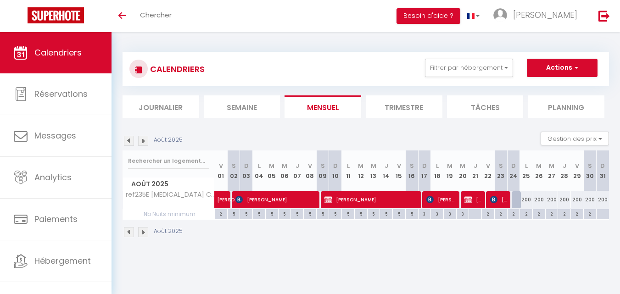
drag, startPoint x: 336, startPoint y: 201, endPoint x: 333, endPoint y: 206, distance: 5.4
click at [336, 201] on body "🟢 Des questions ou besoin d'assistance pour la migration AirBnB? Connectez-vous…" at bounding box center [310, 179] width 620 height 294
click at [415, 243] on div "Août 2025" at bounding box center [366, 233] width 486 height 27
click at [390, 200] on span "[PERSON_NAME]" at bounding box center [371, 199] width 94 height 17
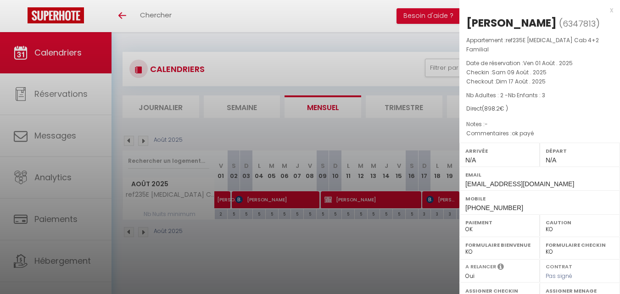
click at [383, 253] on div at bounding box center [310, 147] width 620 height 294
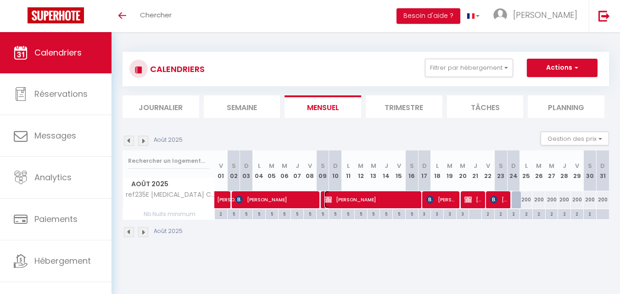
click at [354, 203] on span "[PERSON_NAME]" at bounding box center [371, 199] width 94 height 17
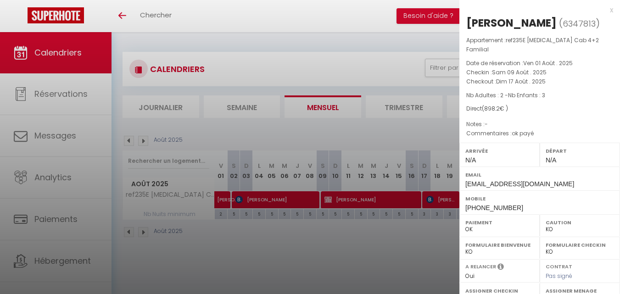
click at [293, 242] on div at bounding box center [310, 147] width 620 height 294
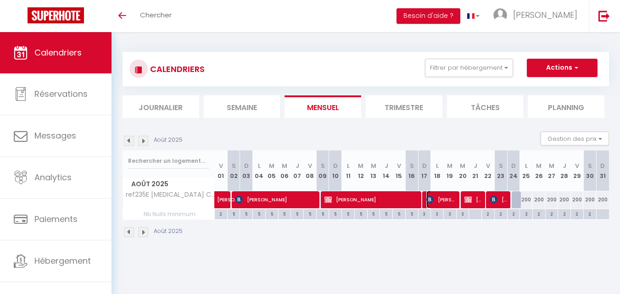
click at [436, 198] on span "[PERSON_NAME]" at bounding box center [441, 199] width 30 height 17
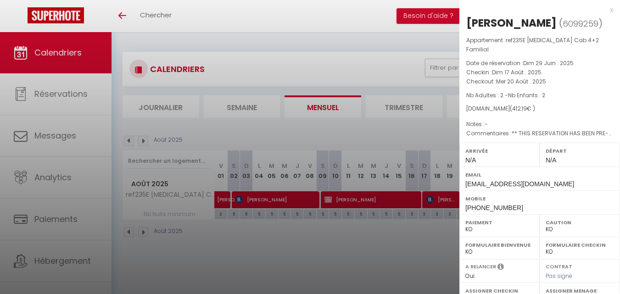
click at [305, 242] on div at bounding box center [310, 147] width 620 height 294
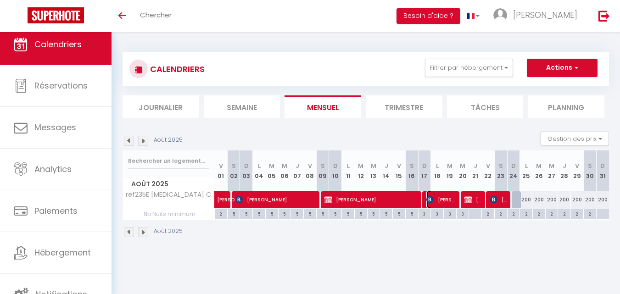
click at [439, 197] on span "[PERSON_NAME]" at bounding box center [441, 199] width 30 height 17
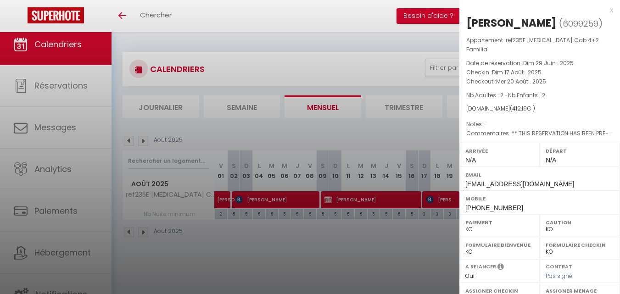
click at [431, 236] on div at bounding box center [310, 147] width 620 height 294
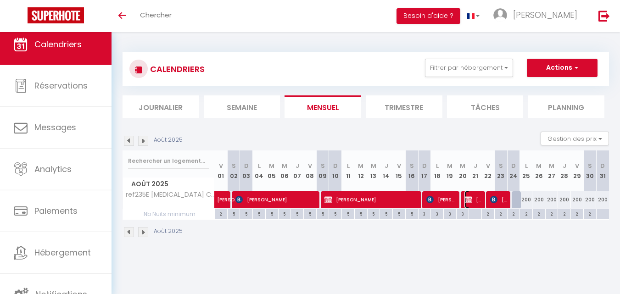
click at [465, 203] on span "[PERSON_NAME]" at bounding box center [472, 199] width 17 height 17
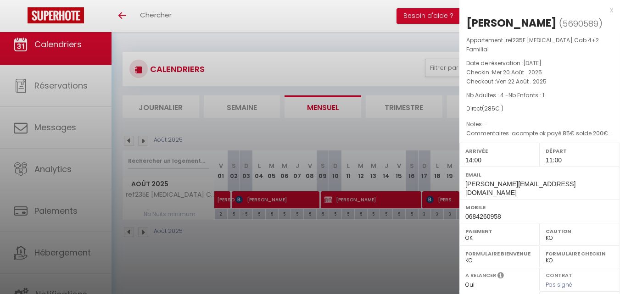
click at [330, 251] on div at bounding box center [310, 147] width 620 height 294
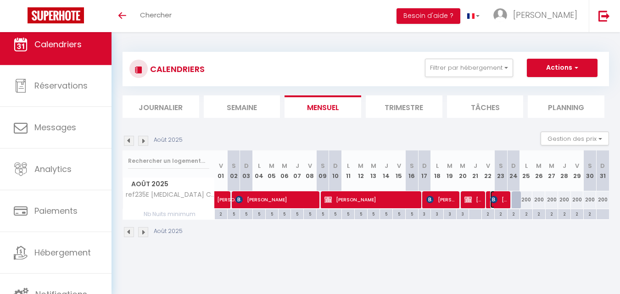
click at [499, 196] on span "[PERSON_NAME]" at bounding box center [498, 199] width 17 height 17
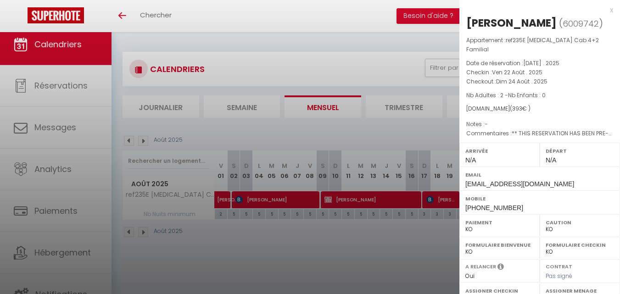
click at [387, 248] on div at bounding box center [310, 147] width 620 height 294
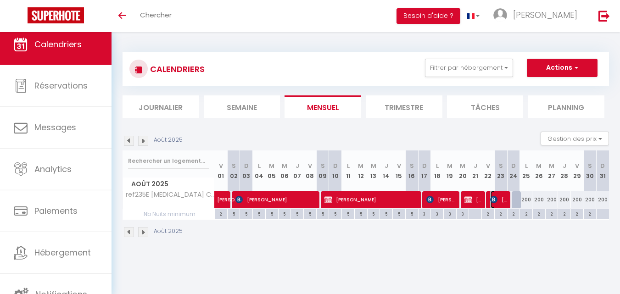
click at [494, 197] on img at bounding box center [493, 199] width 7 height 7
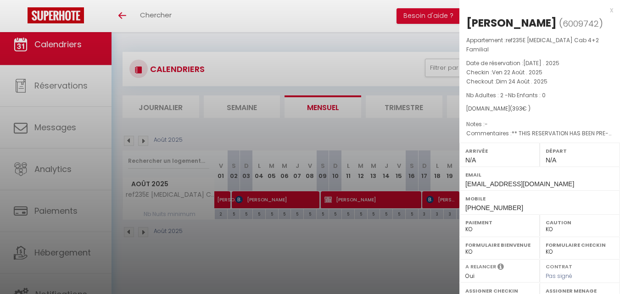
click at [402, 240] on div at bounding box center [310, 147] width 620 height 294
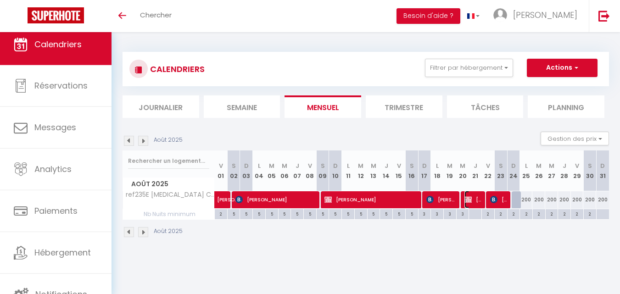
click at [468, 198] on img at bounding box center [467, 199] width 7 height 7
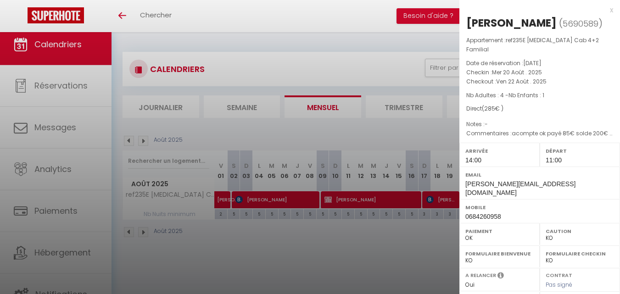
click at [413, 243] on div at bounding box center [310, 147] width 620 height 294
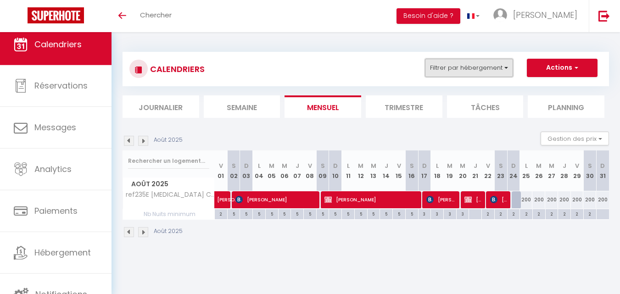
click at [498, 68] on button "Filtrer par hébergement" at bounding box center [469, 68] width 88 height 18
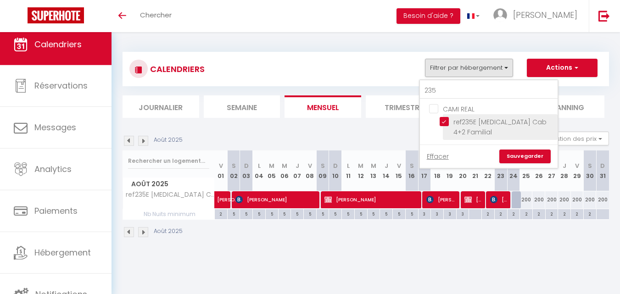
click at [445, 123] on input "ref235E [MEDICAL_DATA] Cab 4+2 Familial" at bounding box center [497, 121] width 115 height 9
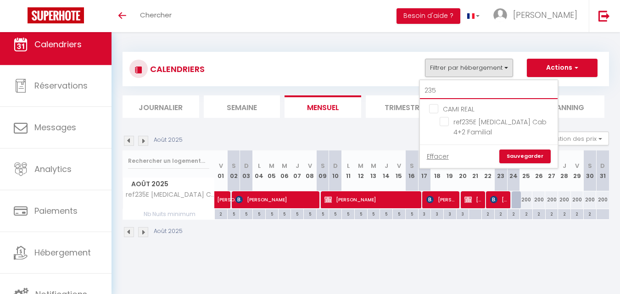
click at [445, 95] on input "235" at bounding box center [489, 91] width 138 height 17
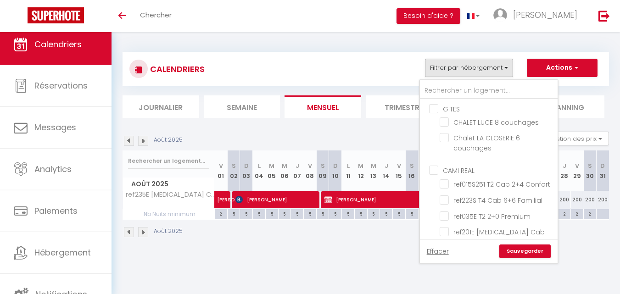
click at [529, 245] on link "Sauvegarder" at bounding box center [524, 252] width 51 height 14
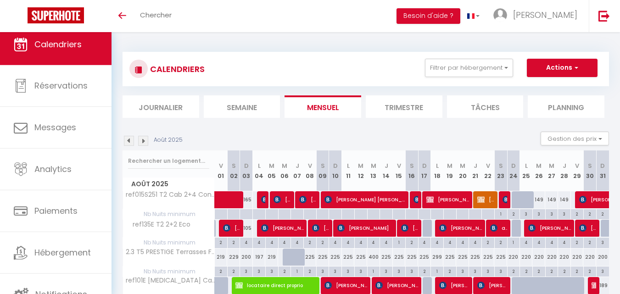
click at [145, 140] on img at bounding box center [143, 141] width 10 height 10
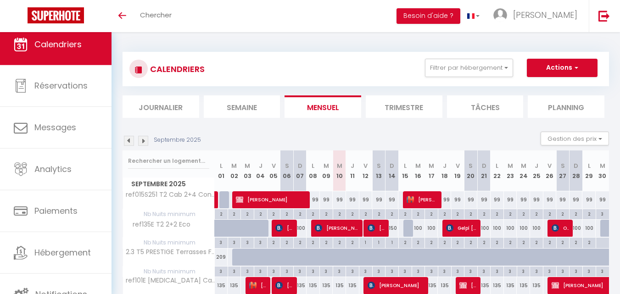
click at [145, 140] on img at bounding box center [143, 141] width 10 height 10
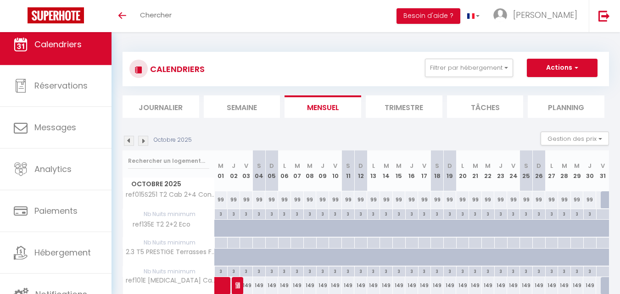
click at [145, 146] on div "Octobre 2025 Gestion des prix Nb Nuits minimum Règles Disponibilité" at bounding box center [366, 141] width 486 height 19
click at [145, 143] on img at bounding box center [143, 141] width 10 height 10
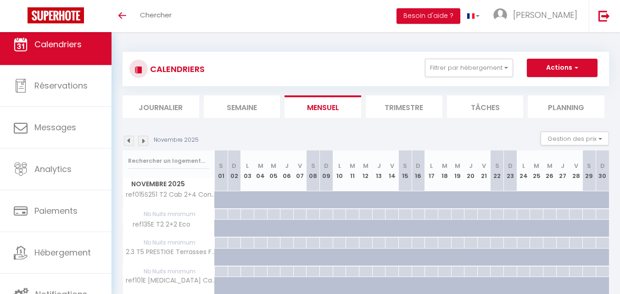
click at [145, 143] on img at bounding box center [143, 141] width 10 height 10
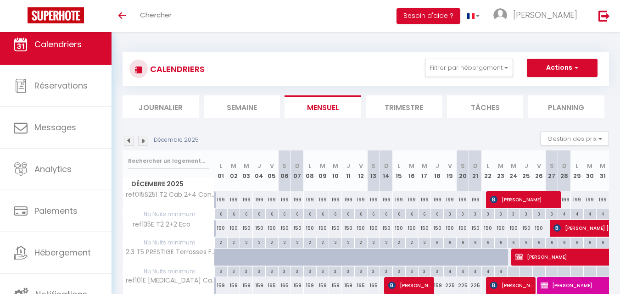
click at [146, 139] on img at bounding box center [143, 141] width 10 height 10
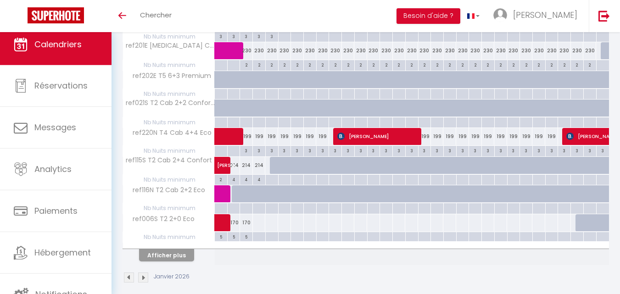
scroll to position [530, 0]
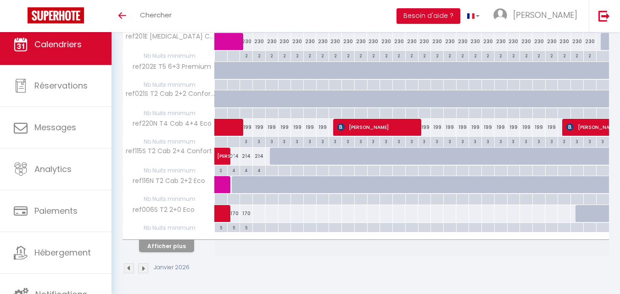
click at [180, 252] on th "Afficher plus" at bounding box center [169, 244] width 92 height 23
click at [180, 248] on button "Afficher plus" at bounding box center [166, 246] width 55 height 12
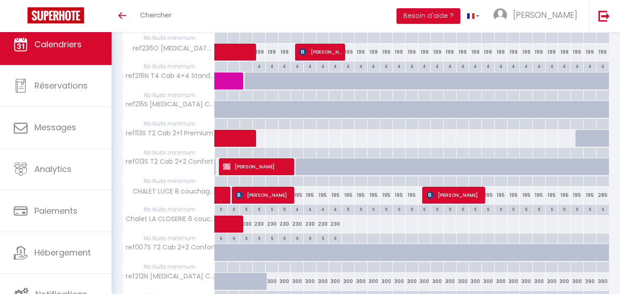
scroll to position [1081, 0]
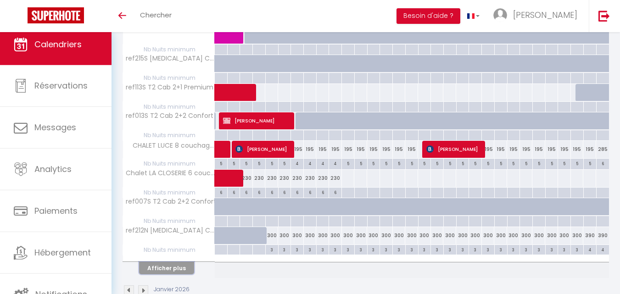
click at [178, 266] on button "Afficher plus" at bounding box center [166, 268] width 55 height 12
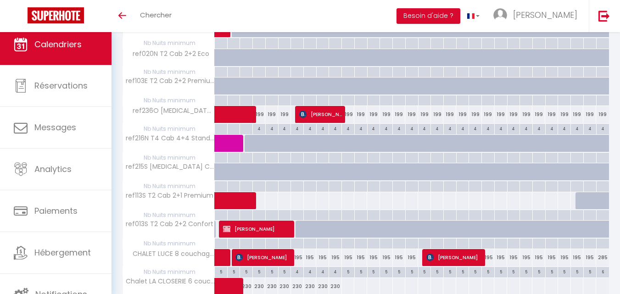
scroll to position [948, 0]
